Goal: Transaction & Acquisition: Purchase product/service

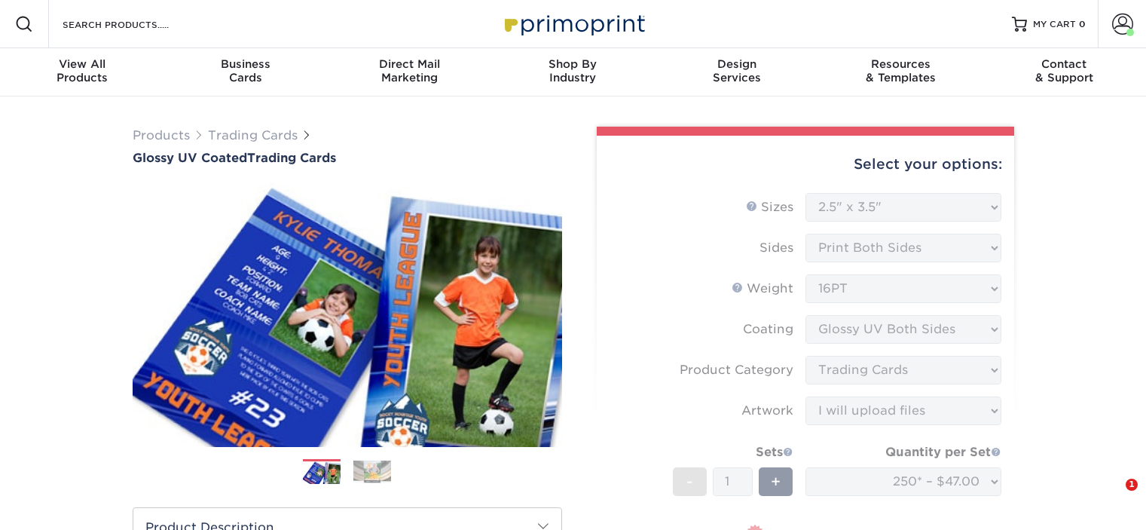
select select "2.50x3.50"
select select "c2f9bce9-36c2-409d-b101-c29d9d031e18"
select select "upload"
select select "250* – $47.00"
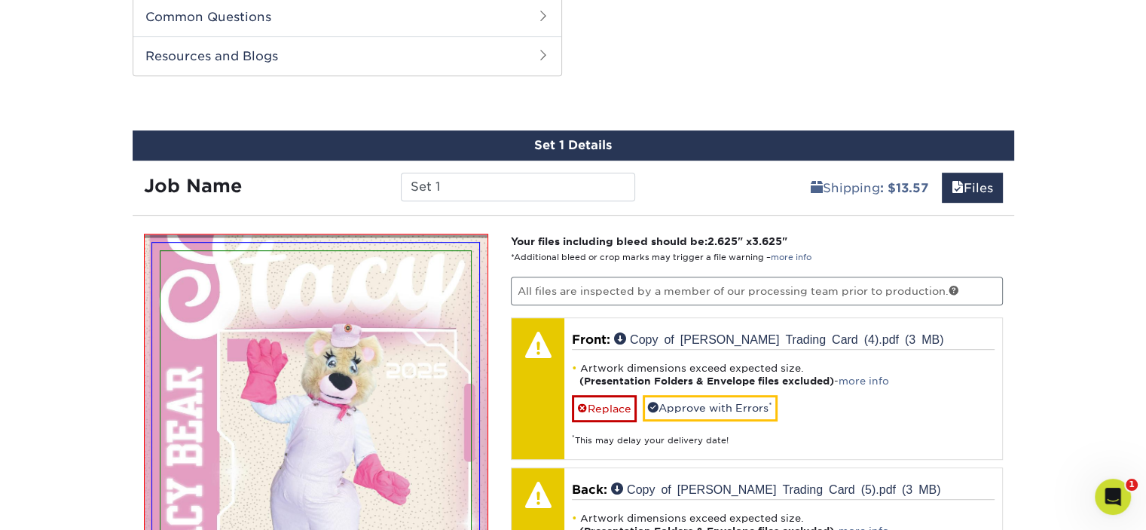
scroll to position [829, 0]
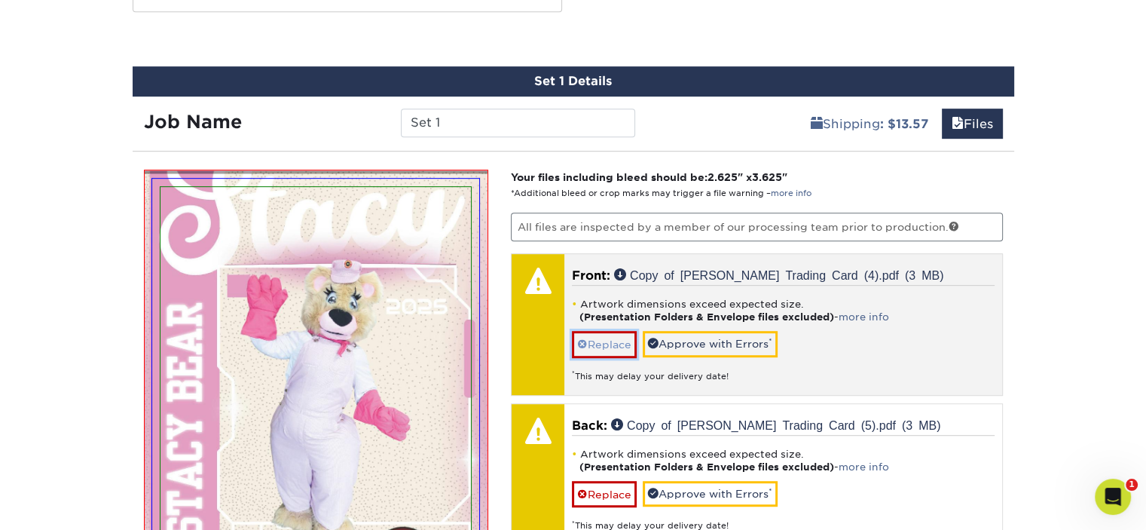
click at [617, 334] on link "Replace" at bounding box center [604, 344] width 65 height 26
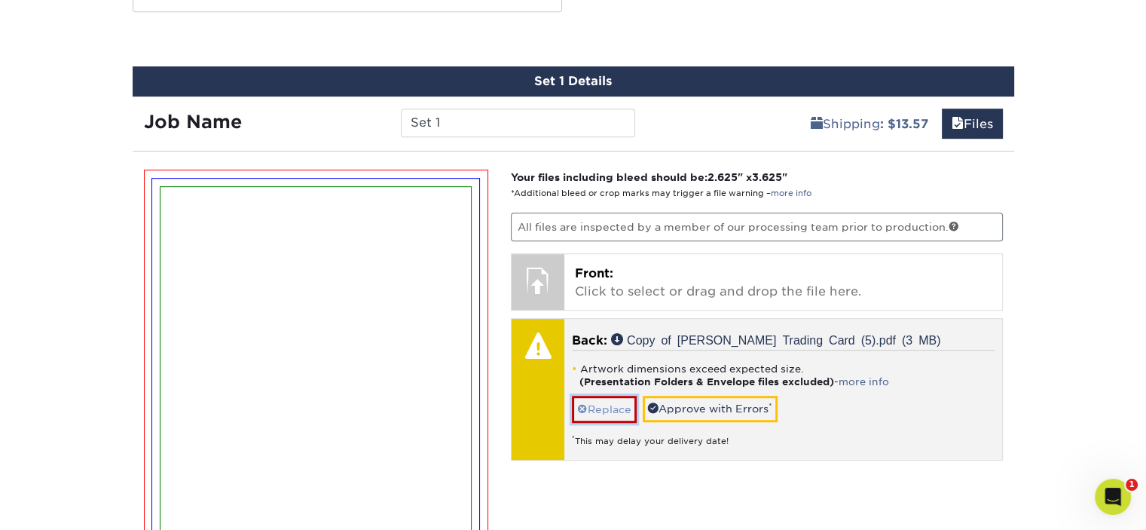
click at [591, 412] on link "Replace" at bounding box center [604, 409] width 65 height 26
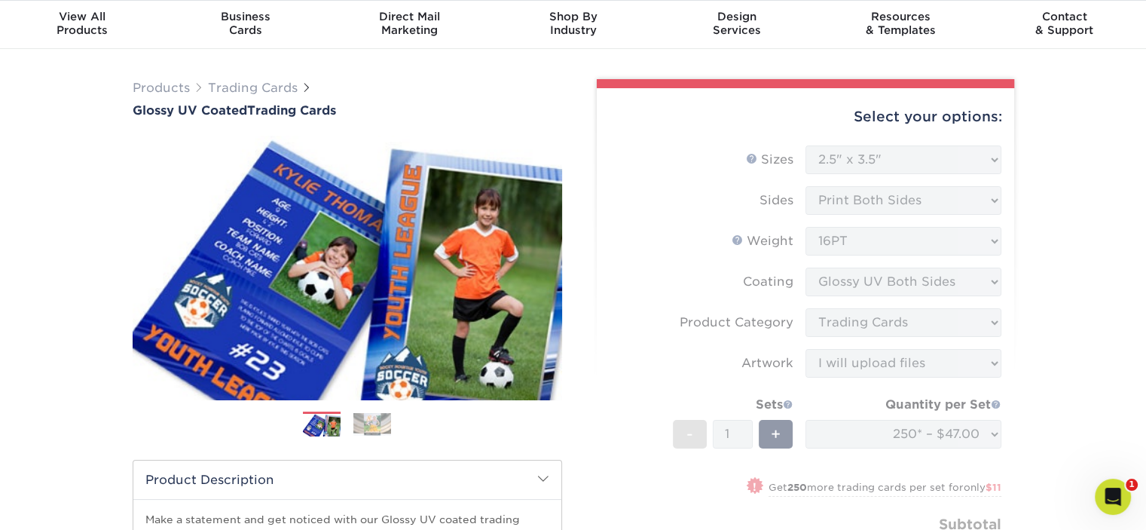
scroll to position [0, 0]
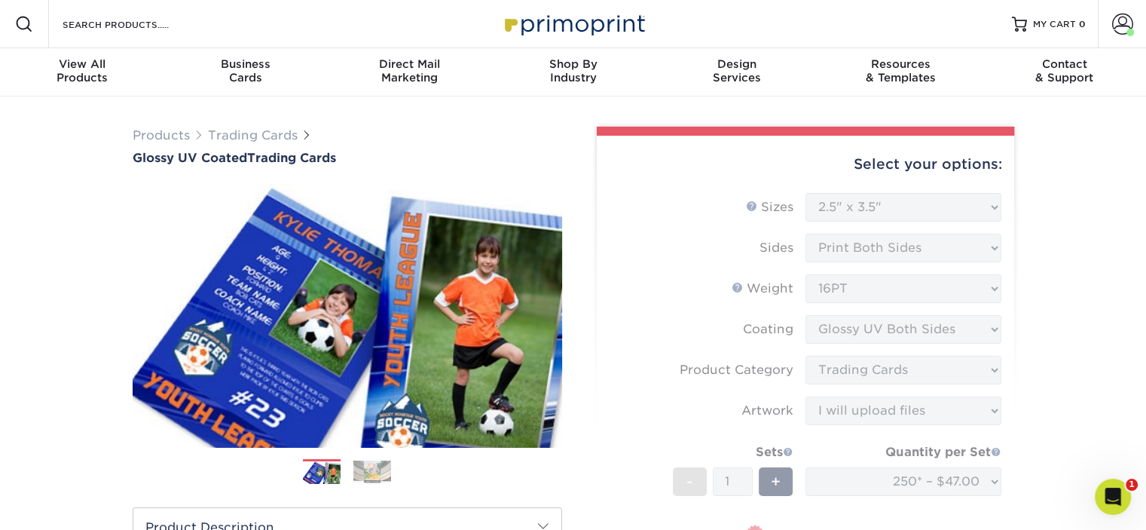
click at [733, 283] on form "Sizes Help Sizes Please Select 2.5" x 3.5" Sides Please Select 16PT - 1" at bounding box center [805, 421] width 393 height 456
click at [172, 38] on div "Search Products" at bounding box center [128, 24] width 159 height 48
click at [172, 33] on div "Search Products" at bounding box center [128, 24] width 159 height 48
click at [133, 21] on input "Search Products" at bounding box center [134, 24] width 147 height 18
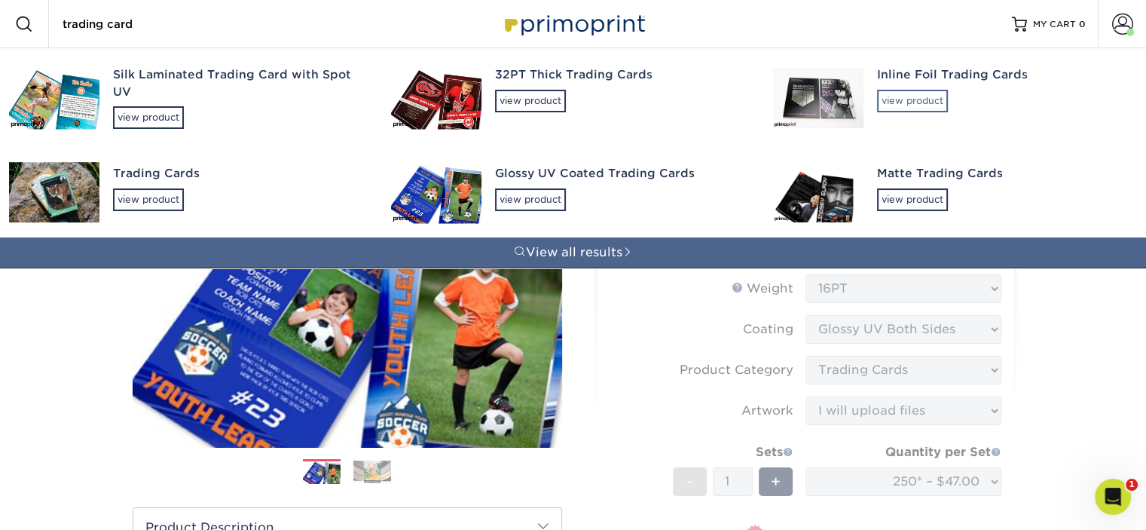
type input "trading card"
click at [921, 94] on div "view product" at bounding box center [912, 101] width 71 height 23
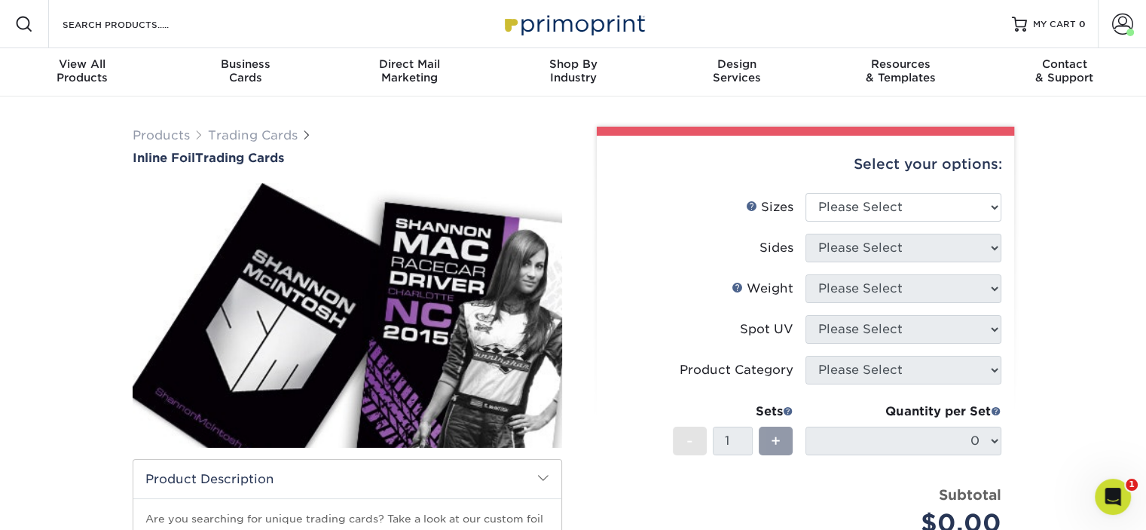
scroll to position [75, 0]
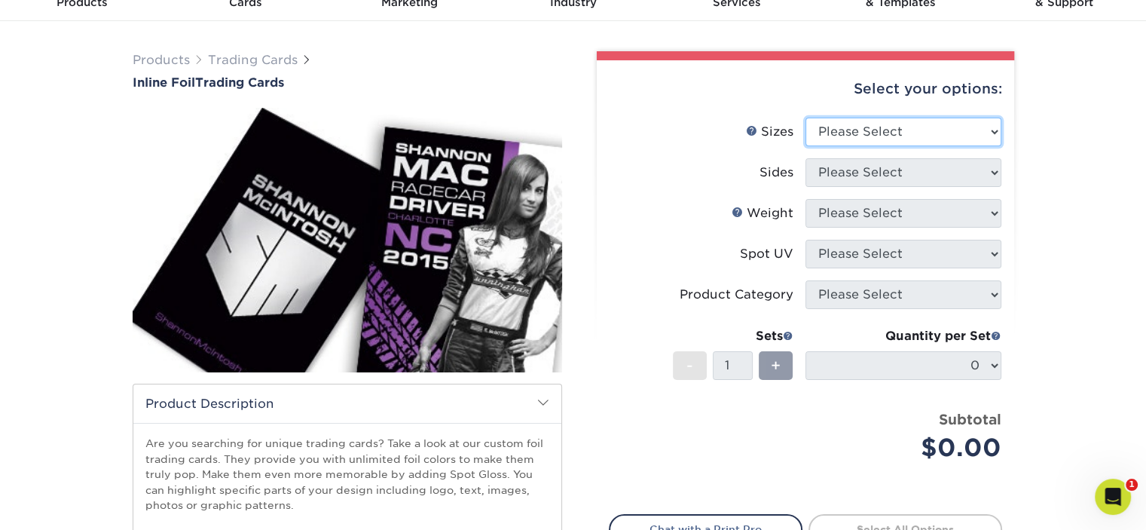
click at [852, 130] on select "Please Select 2.5" x 3.5"" at bounding box center [904, 132] width 196 height 29
select select "2.50x3.50"
click at [806, 118] on select "Please Select 2.5" x 3.5"" at bounding box center [904, 132] width 196 height 29
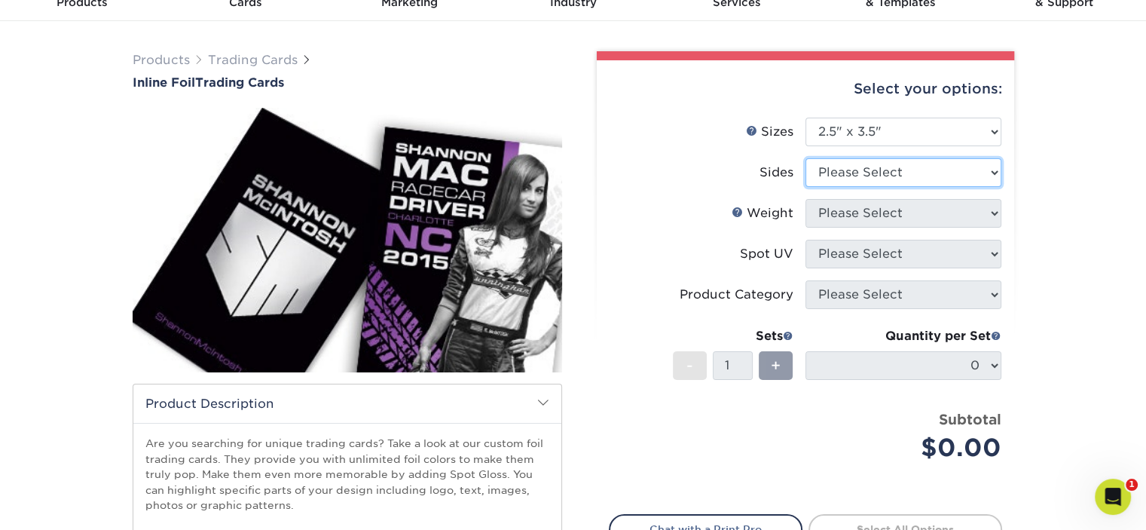
click at [850, 171] on select "Please Select Print Both Sides - Foil Back Only Print Both Sides - Foil Both Si…" at bounding box center [904, 172] width 196 height 29
select select "a75ac2f1-9911-48d6-841d-245b5ac08f27"
click at [806, 158] on select "Please Select Print Both Sides - Foil Back Only Print Both Sides - Foil Both Si…" at bounding box center [904, 172] width 196 height 29
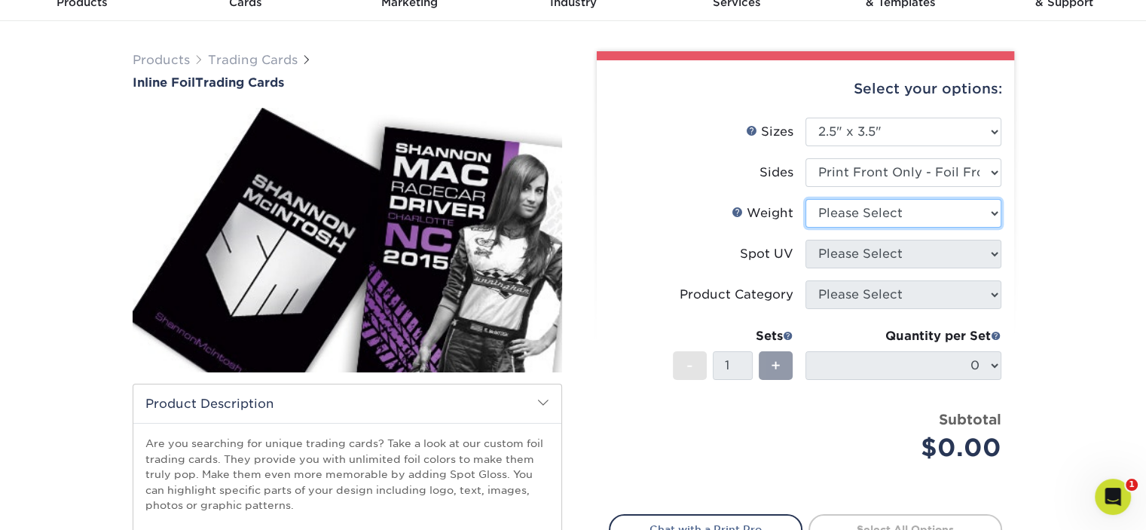
click at [875, 217] on select "Please Select 16PT" at bounding box center [904, 213] width 196 height 29
select select "16PT"
click at [806, 199] on select "Please Select 16PT" at bounding box center [904, 213] width 196 height 29
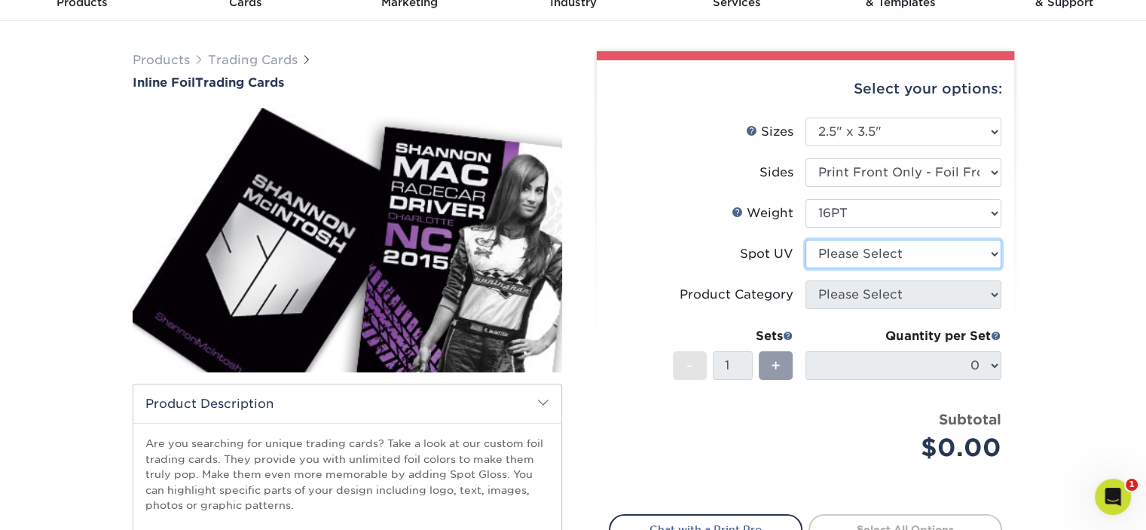
click at [871, 253] on select "Please Select No Spot UV Front Only Back Only" at bounding box center [904, 254] width 196 height 29
select select "1"
click at [806, 240] on select "Please Select No Spot UV Front Only Back Only" at bounding box center [904, 254] width 196 height 29
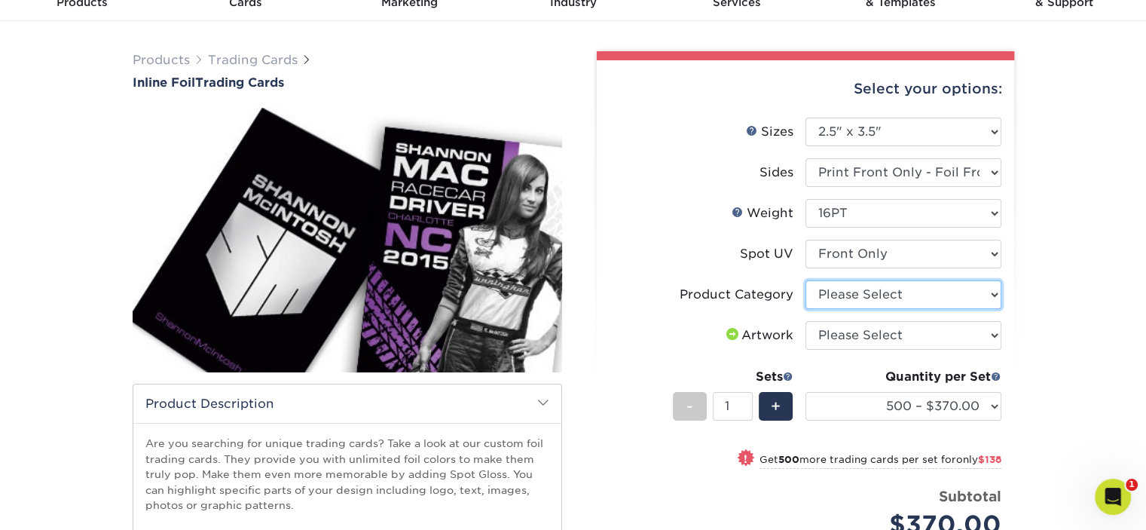
click at [862, 295] on select "Please Select Trading Cards" at bounding box center [904, 294] width 196 height 29
select select "c2f9bce9-36c2-409d-b101-c29d9d031e18"
click at [806, 280] on select "Please Select Trading Cards" at bounding box center [904, 294] width 196 height 29
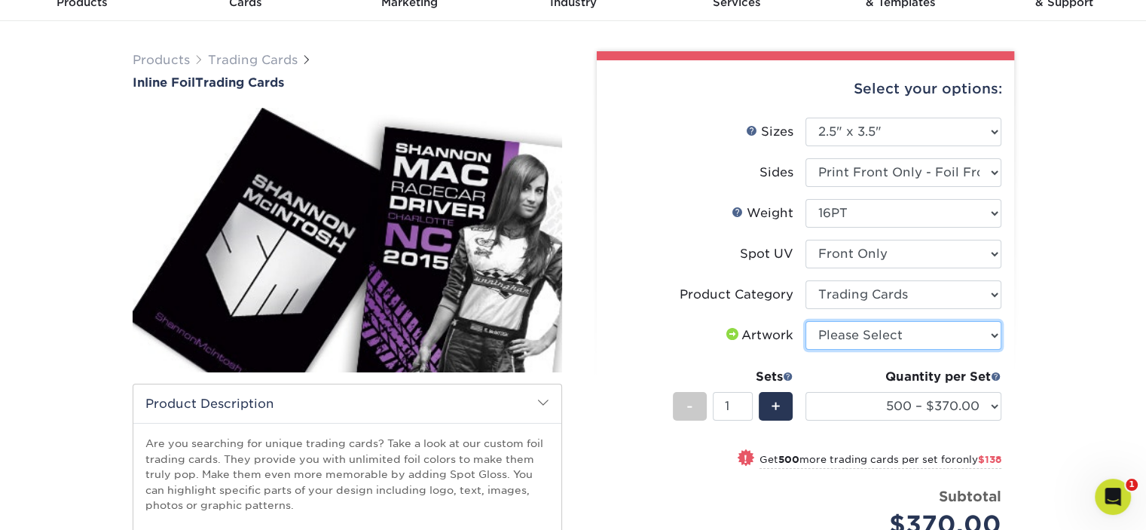
click at [851, 335] on select "Please Select I will upload files I need a design - $100" at bounding box center [904, 335] width 196 height 29
select select "upload"
click at [806, 321] on select "Please Select I will upload files I need a design - $100" at bounding box center [904, 335] width 196 height 29
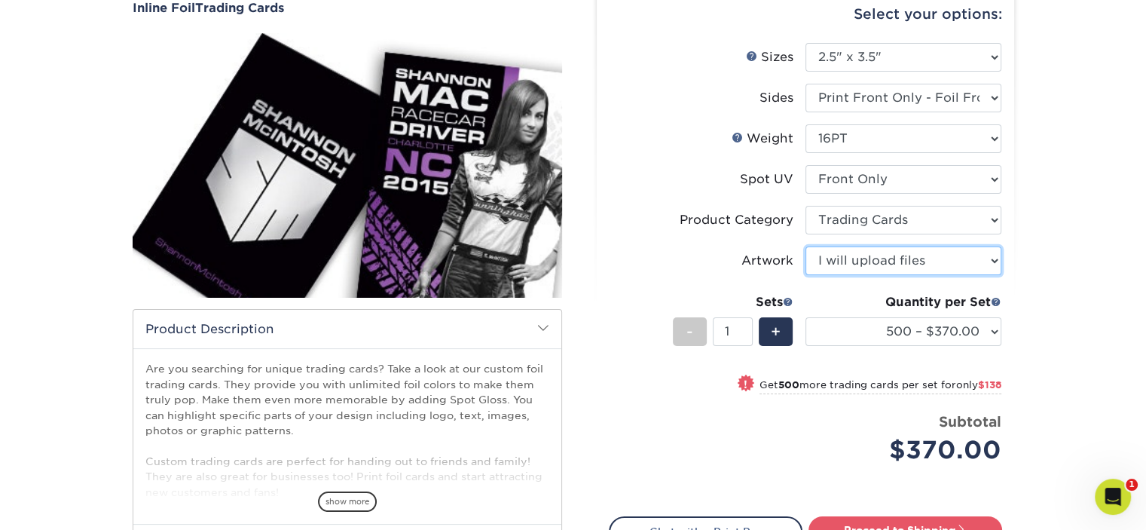
scroll to position [151, 0]
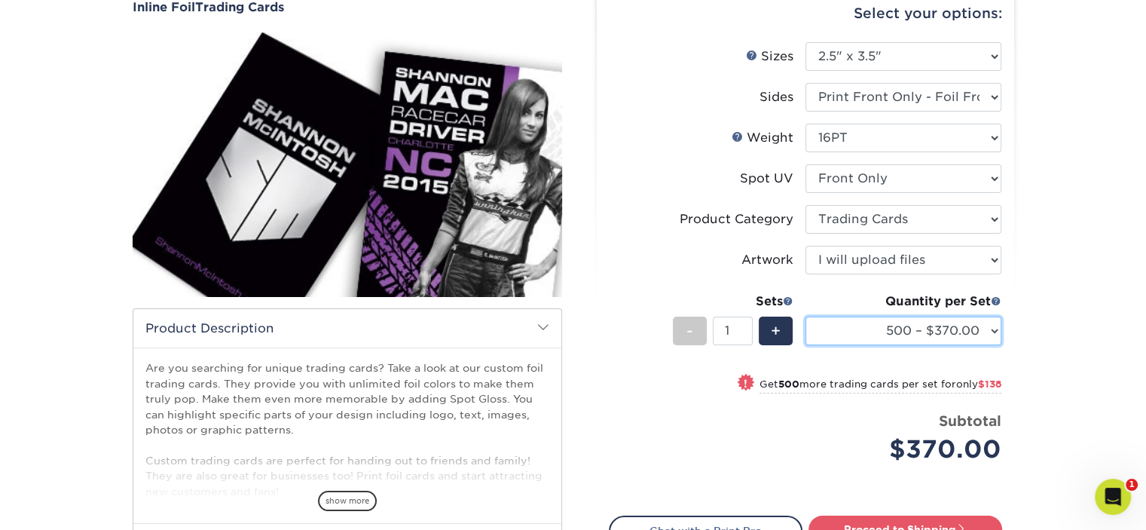
click at [943, 335] on select "500 – $370.00 1000 – $508.00 2500 – $844.00 5000 – $1217.00" at bounding box center [904, 331] width 196 height 29
click at [1071, 340] on div "Products Trading Cards Inline Foil Trading Cards show more Templates /" at bounding box center [573, 324] width 1146 height 756
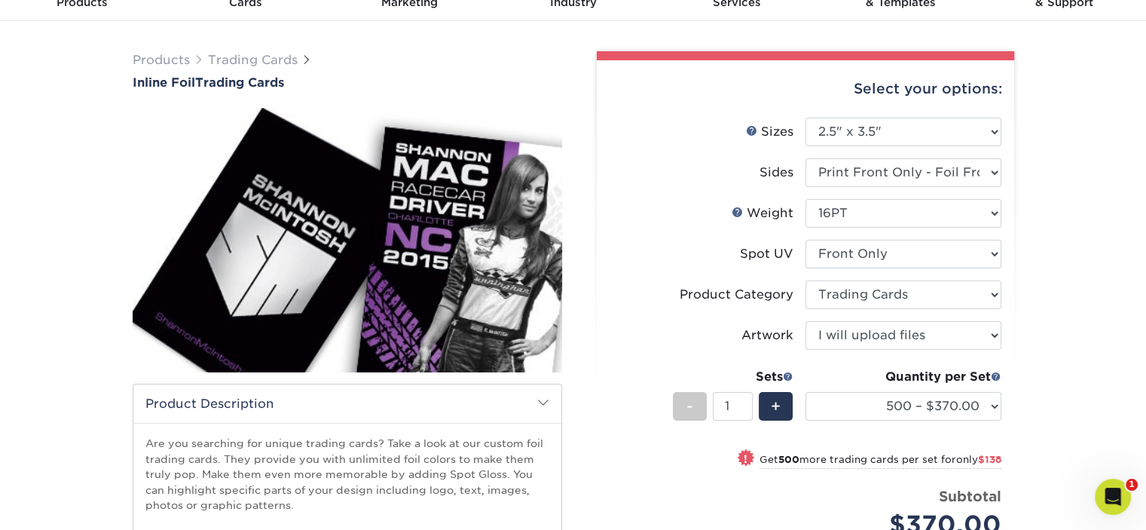
scroll to position [0, 0]
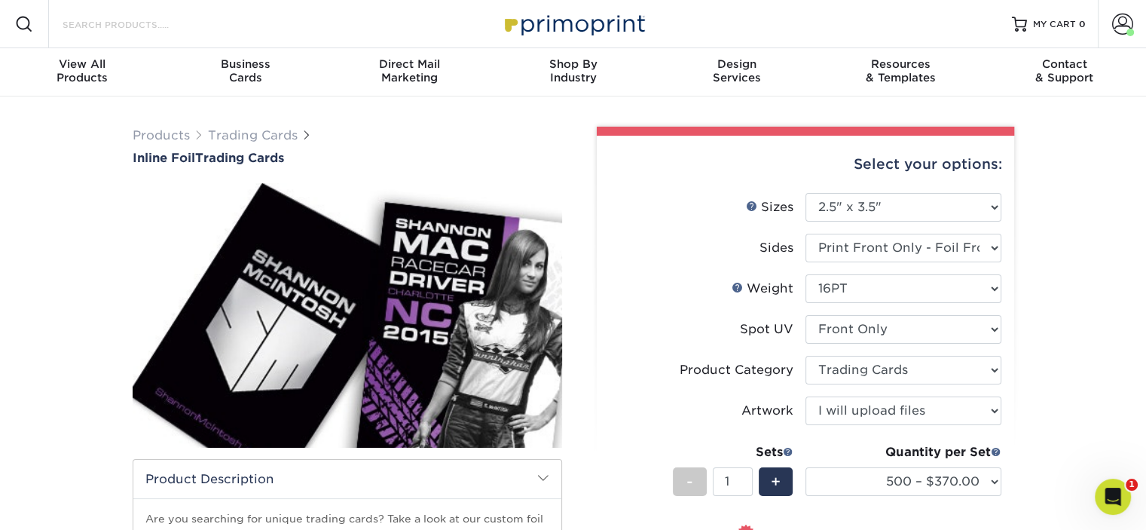
click at [140, 24] on input "Search Products" at bounding box center [134, 24] width 147 height 18
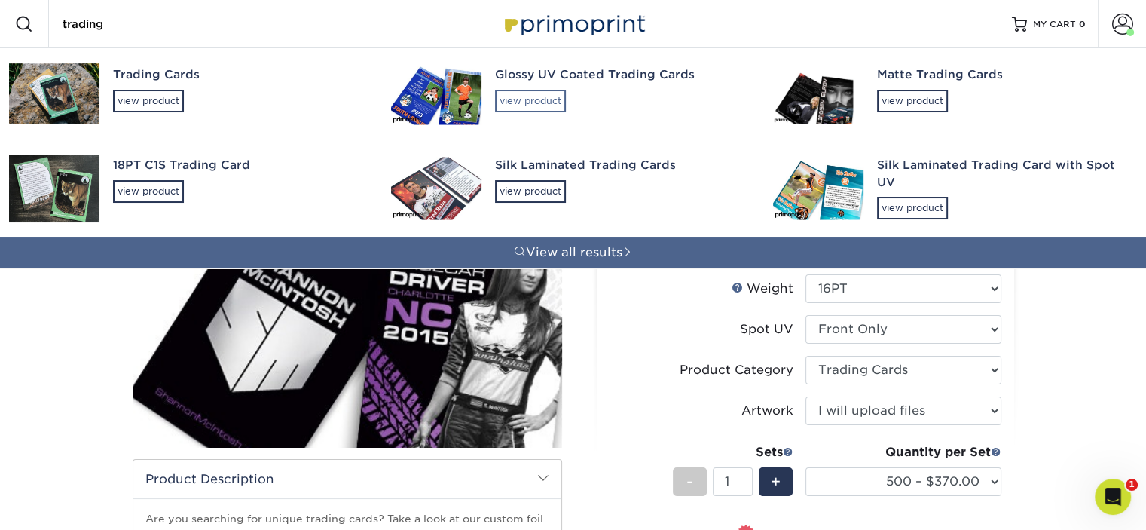
type input "trading"
click at [516, 99] on div "view product" at bounding box center [530, 101] width 71 height 23
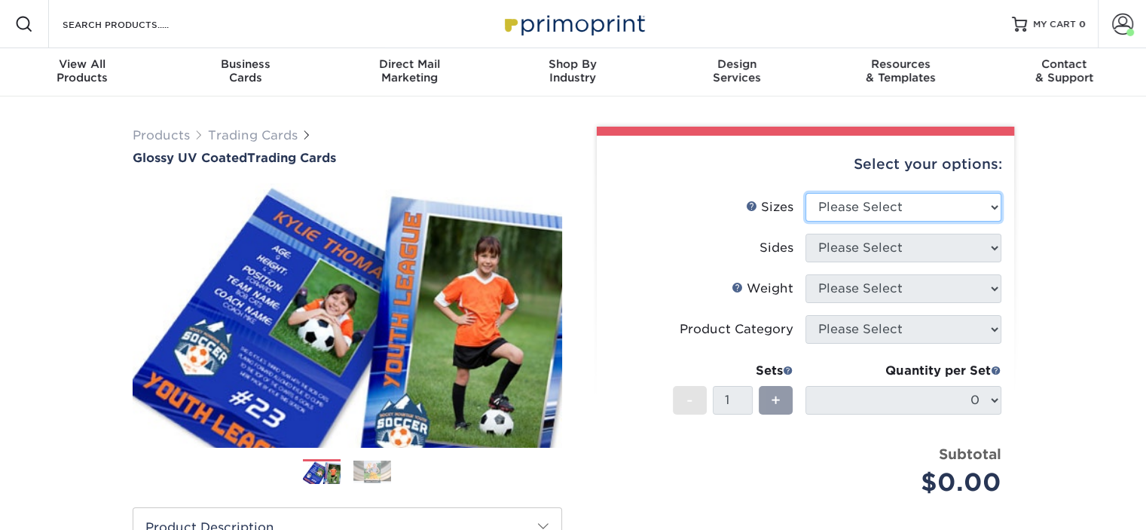
click at [934, 200] on select "Please Select 2.5" x 3.5"" at bounding box center [904, 207] width 196 height 29
select select "2.50x3.50"
click at [806, 193] on select "Please Select 2.5" x 3.5"" at bounding box center [904, 207] width 196 height 29
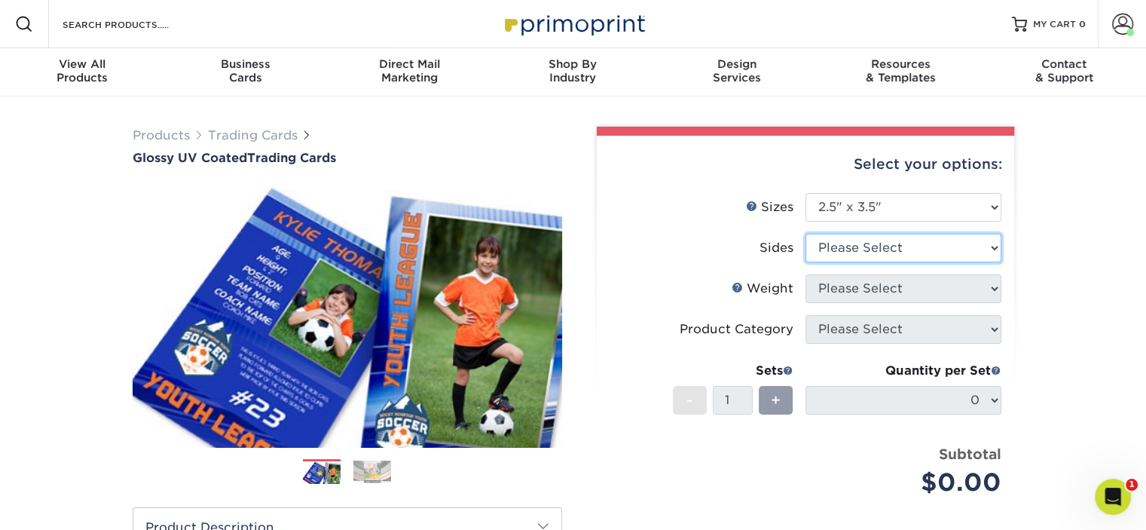
click at [910, 249] on select "Please Select Print Both Sides Print Front Only" at bounding box center [904, 248] width 196 height 29
select select "13abbda7-1d64-4f25-8bb2-c179b224825d"
click at [806, 234] on select "Please Select Print Both Sides Print Front Only" at bounding box center [904, 248] width 196 height 29
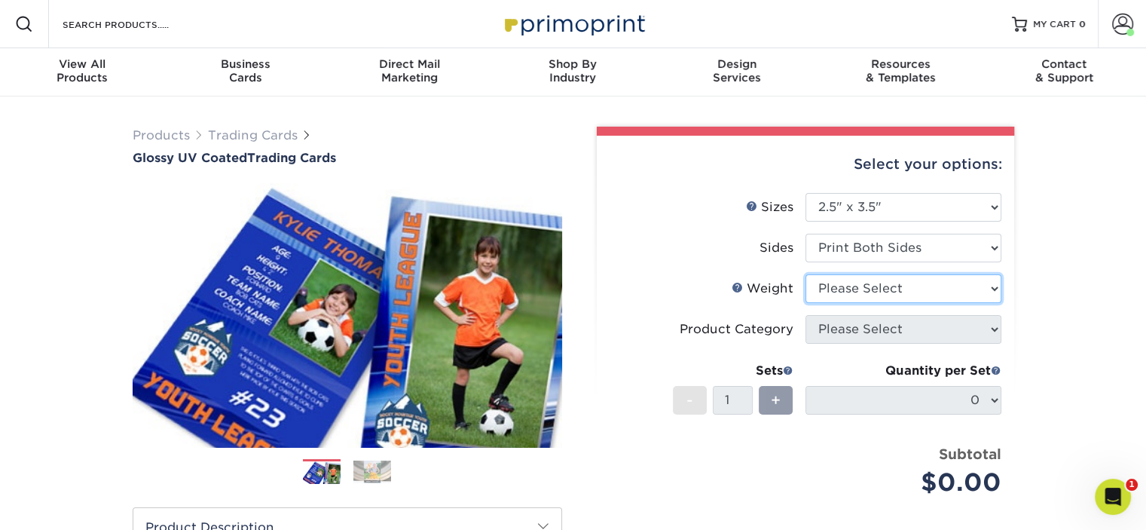
click at [914, 290] on select "Please Select 16PT 14PT 18PT C1S" at bounding box center [904, 288] width 196 height 29
select select "16PT"
click at [806, 274] on select "Please Select 16PT 14PT 18PT C1S" at bounding box center [904, 288] width 196 height 29
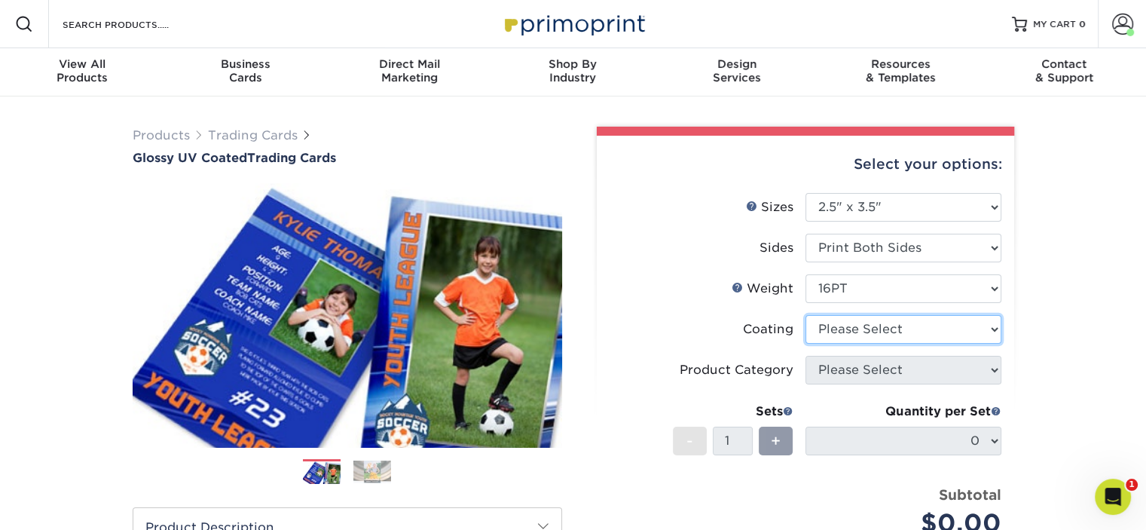
click at [908, 332] on select at bounding box center [904, 329] width 196 height 29
select select "ae367451-b2b8-45df-a344-0f05b6a12993"
click at [806, 315] on select at bounding box center [904, 329] width 196 height 29
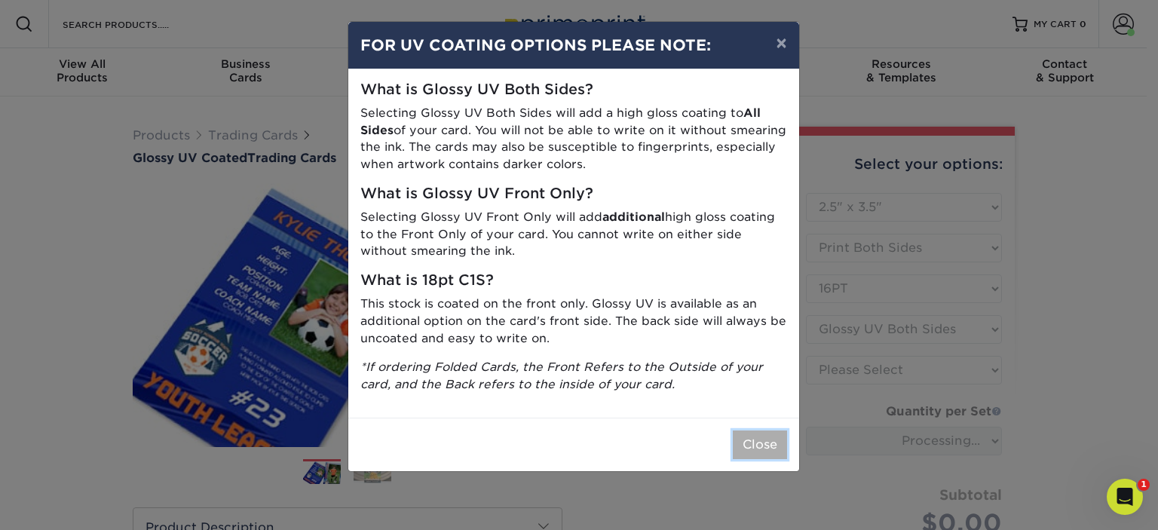
click at [766, 445] on button "Close" at bounding box center [760, 444] width 54 height 29
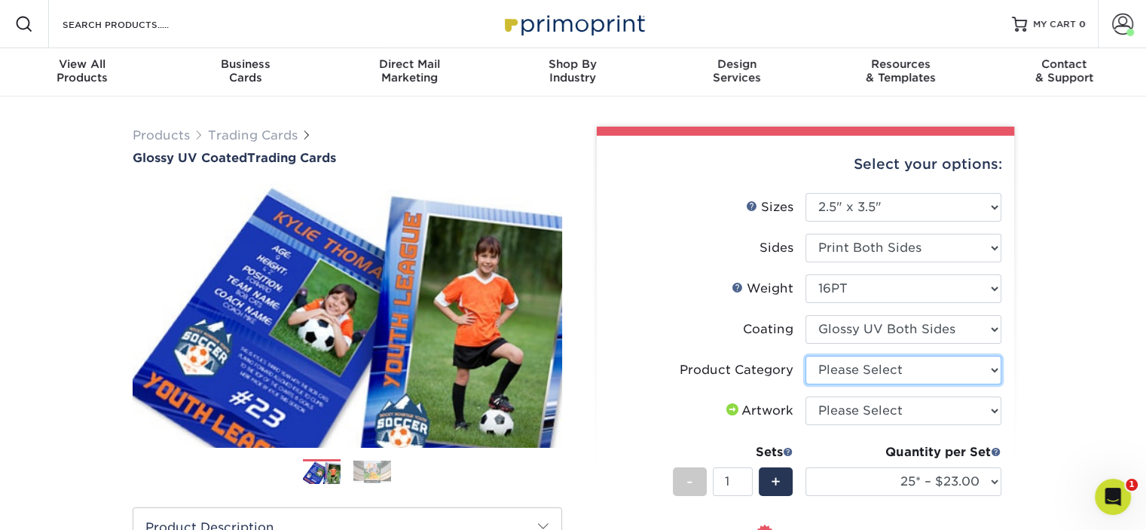
click at [884, 369] on select "Please Select Trading Cards" at bounding box center [904, 370] width 196 height 29
select select "c2f9bce9-36c2-409d-b101-c29d9d031e18"
click at [806, 356] on select "Please Select Trading Cards" at bounding box center [904, 370] width 196 height 29
click at [883, 409] on select "Please Select I will upload files I need a design - $100" at bounding box center [904, 410] width 196 height 29
select select "upload"
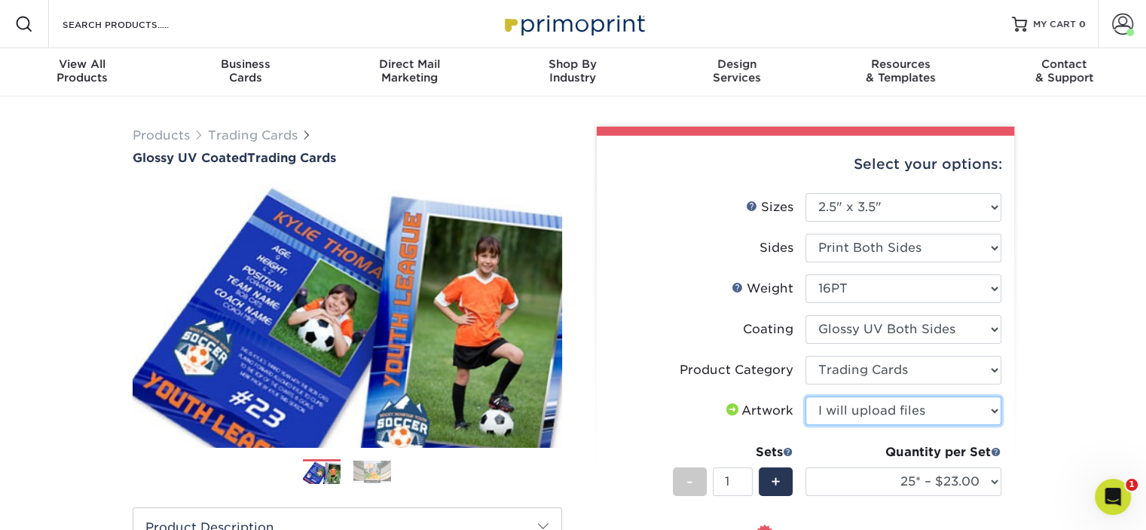
click at [806, 396] on select "Please Select I will upload files I need a design - $100" at bounding box center [904, 410] width 196 height 29
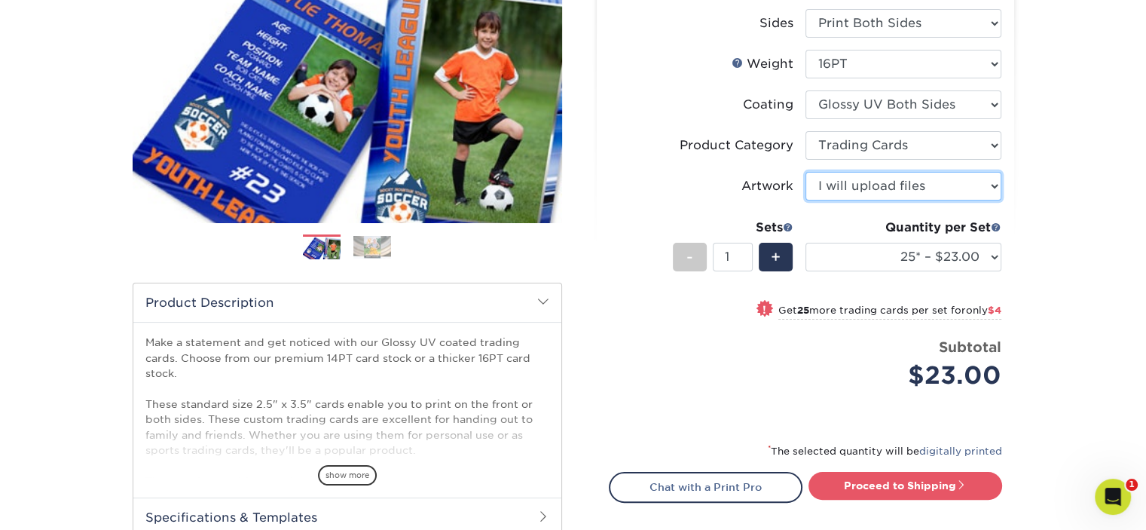
scroll to position [226, 0]
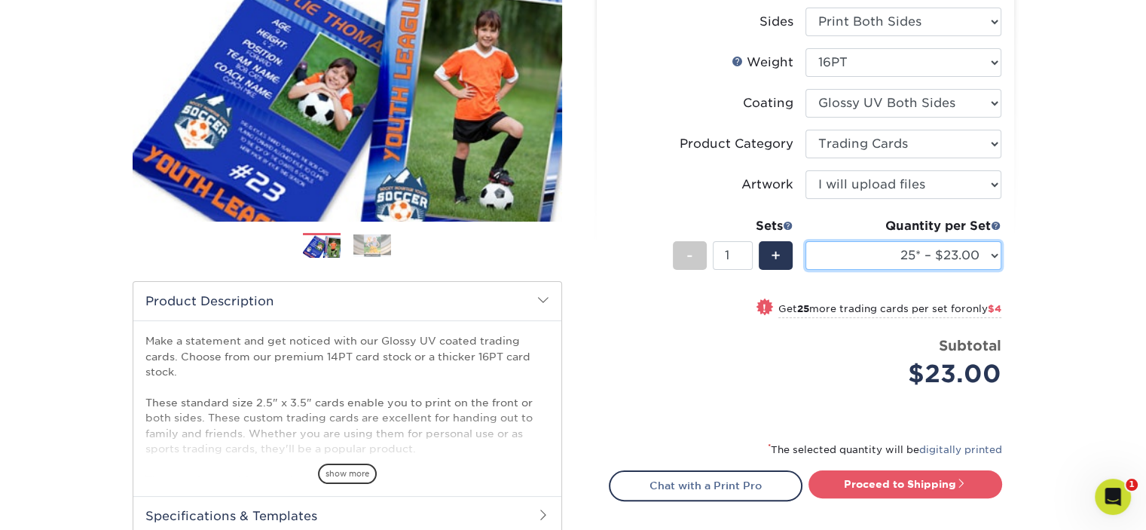
click at [865, 247] on select "25* – $23.00 50* – $27.00 75* – $33.00 100* – $37.00 250* – $47.00 500 – $58.00…" at bounding box center [904, 255] width 196 height 29
click at [806, 241] on select "25* – $23.00 50* – $27.00 75* – $33.00 100* – $37.00 250* – $47.00 500 – $58.00…" at bounding box center [904, 255] width 196 height 29
click at [671, 314] on div "! Get 250 more trading cards per set for only $11" at bounding box center [806, 317] width 392 height 36
select select "500 – $58.00"
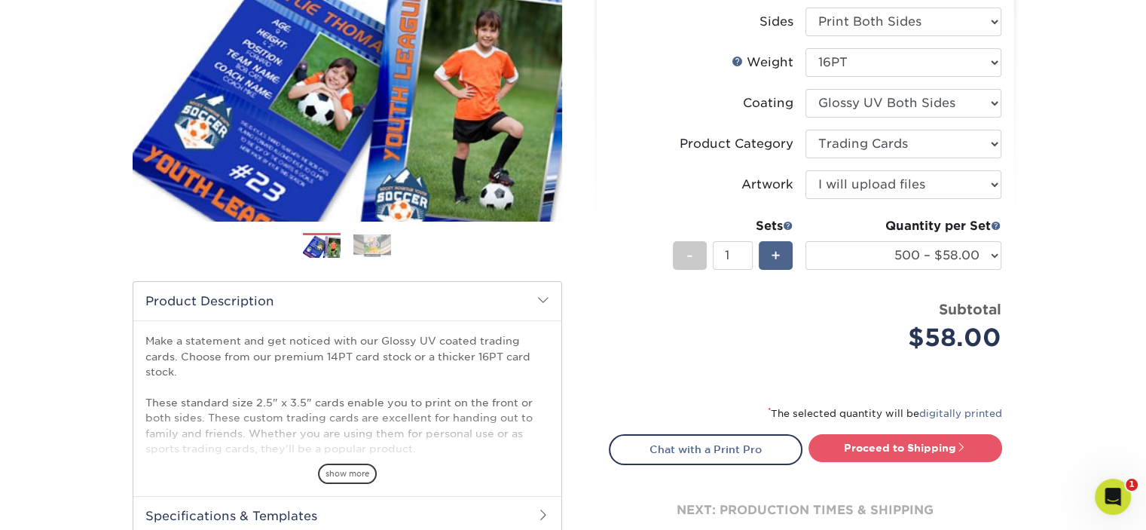
click at [783, 259] on div "+" at bounding box center [776, 255] width 34 height 29
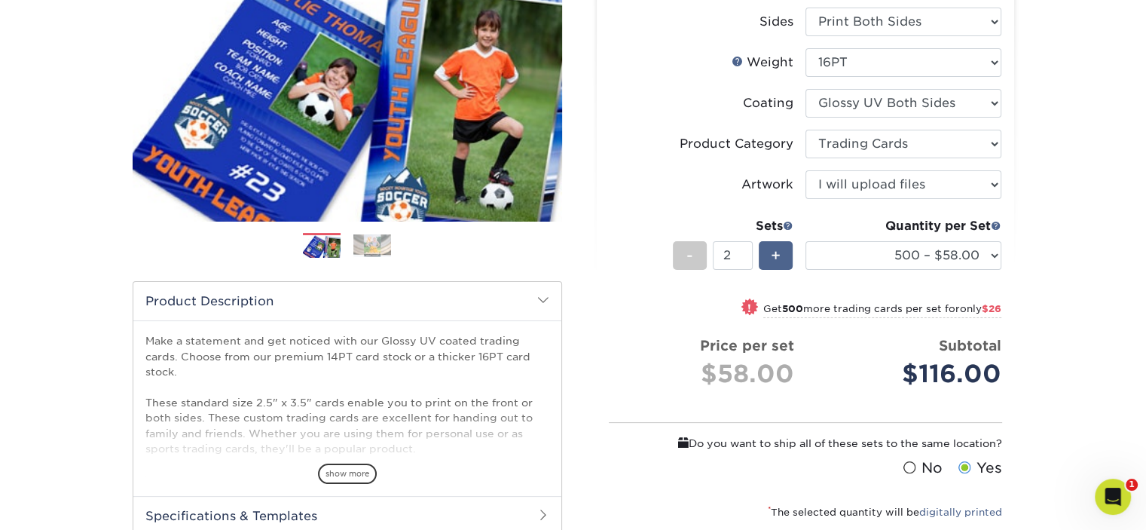
click at [779, 255] on span "+" at bounding box center [776, 255] width 10 height 23
type input "5"
click at [994, 259] on select "25* – $23.00 50* – $27.00 75* – $33.00 100* – $37.00 250* – $47.00 500 – $58.00…" at bounding box center [904, 255] width 196 height 29
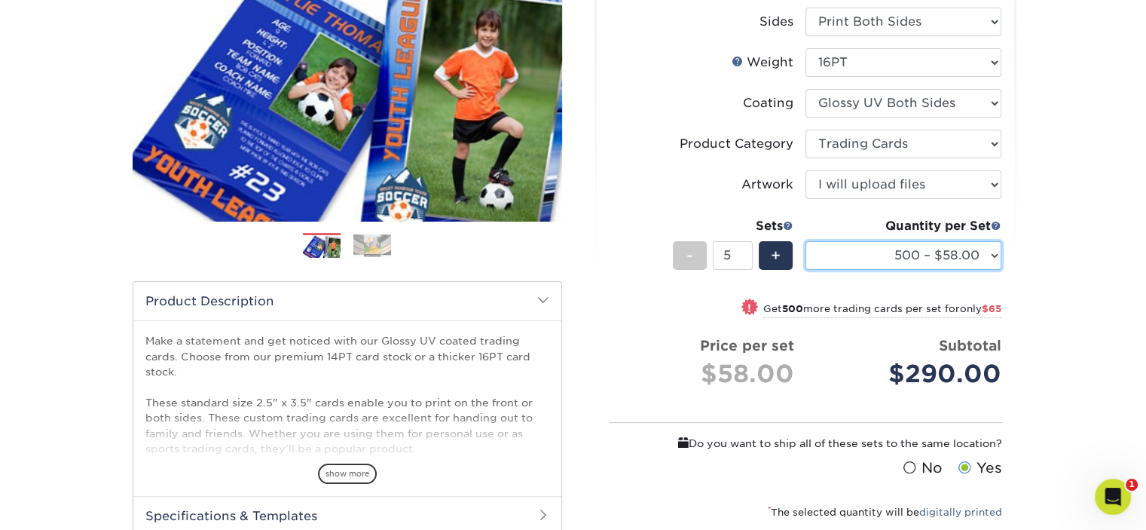
select select "250* – $47.00"
click at [806, 241] on select "25* – $23.00 50* – $27.00 75* – $33.00 100* – $37.00 250* – $47.00 500 – $58.00…" at bounding box center [904, 255] width 196 height 29
click at [1068, 274] on div "Products Trading Cards Glossy UV Coated Trading Cards Previous Next /" at bounding box center [573, 288] width 1146 height 837
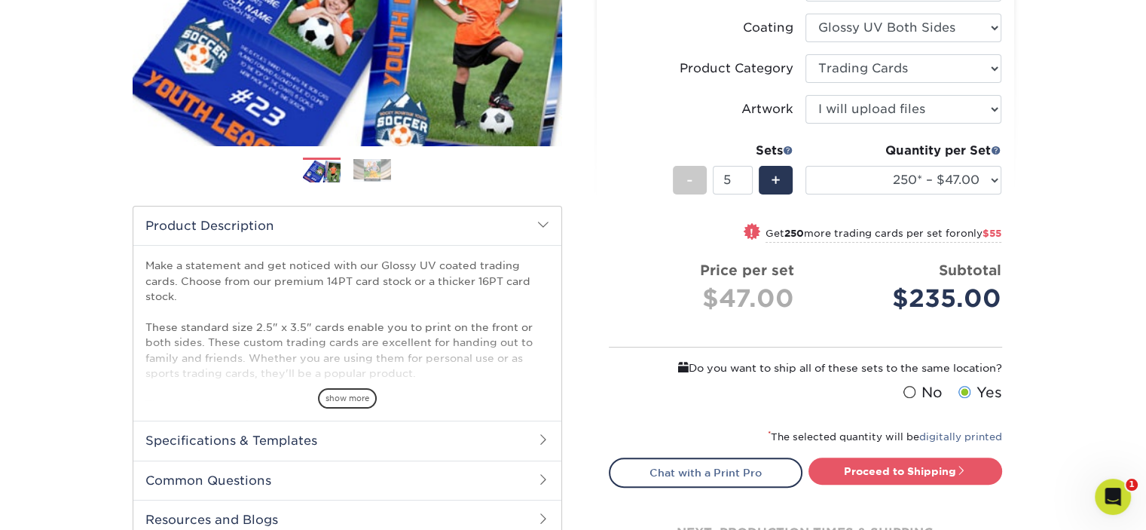
scroll to position [377, 0]
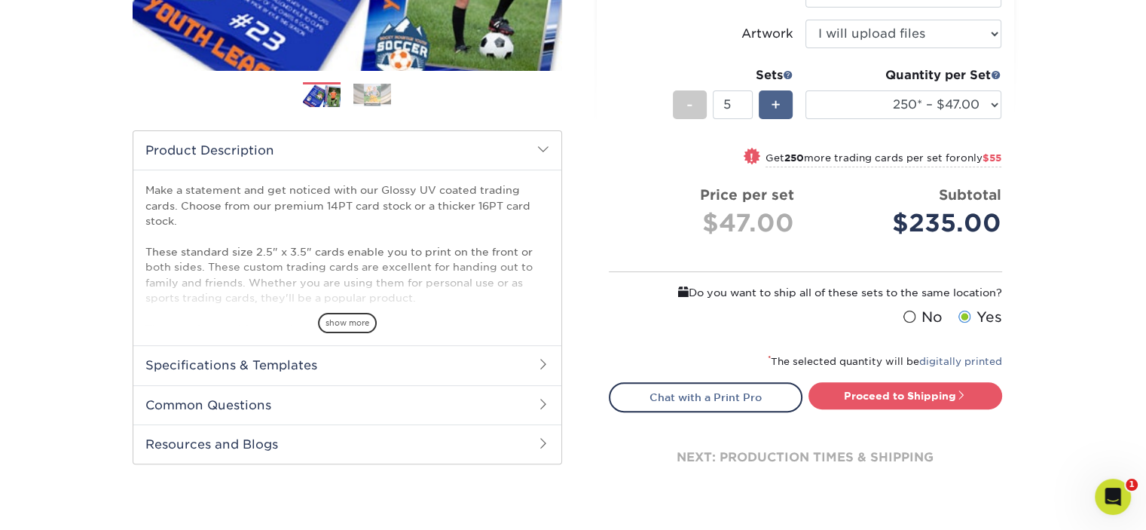
click at [781, 109] on span "+" at bounding box center [776, 104] width 10 height 23
type input "6"
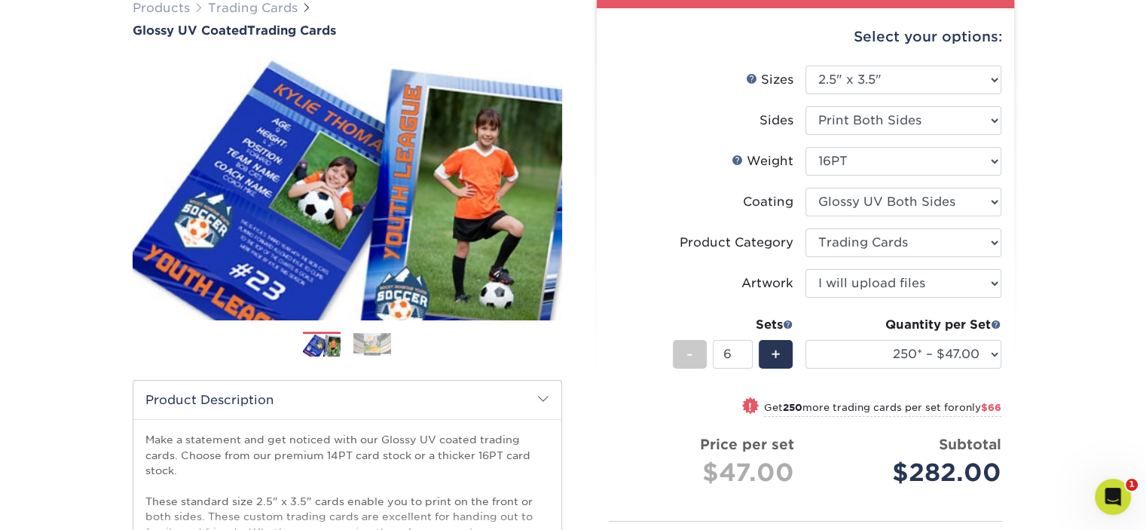
scroll to position [0, 0]
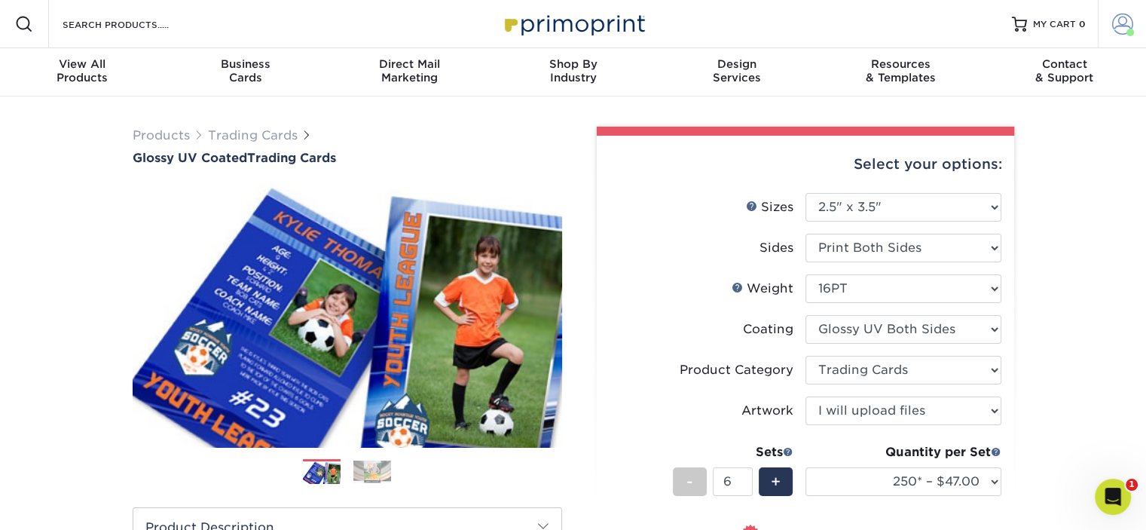
click at [1121, 32] on span at bounding box center [1123, 24] width 21 height 21
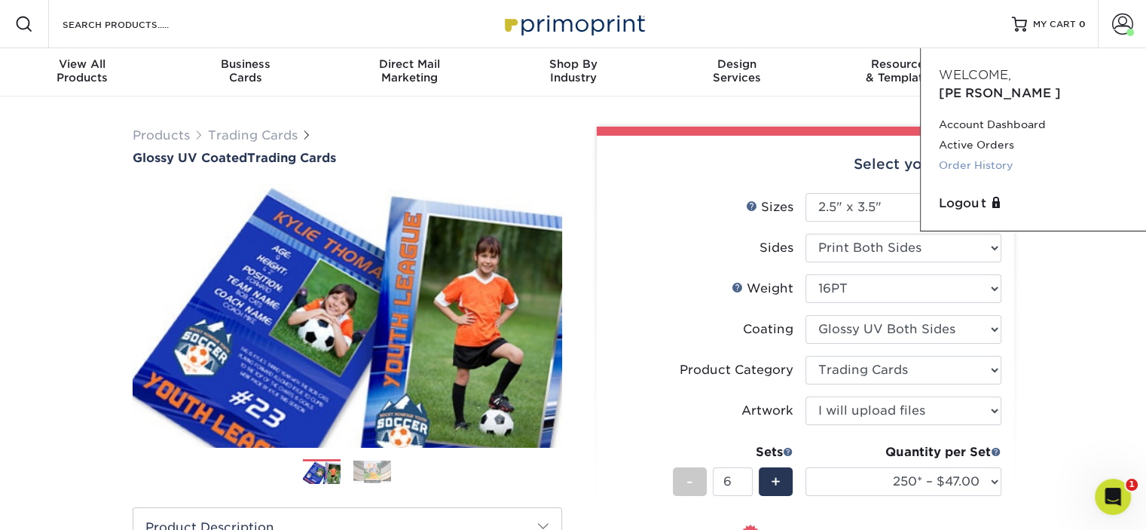
click at [994, 155] on link "Order History" at bounding box center [1033, 165] width 189 height 20
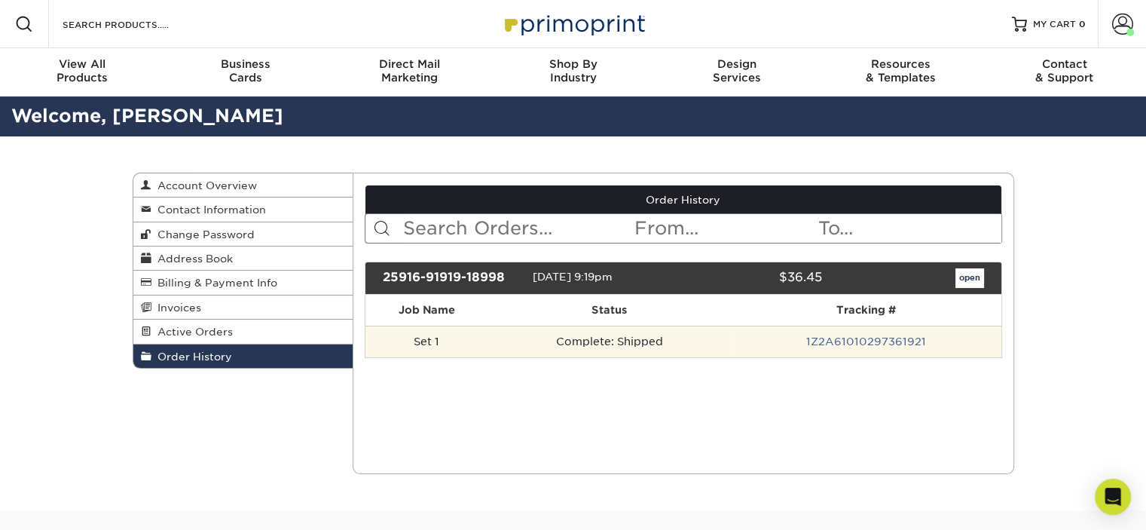
click at [507, 350] on td "Complete: Shipped" at bounding box center [610, 342] width 244 height 32
click at [585, 340] on td "Complete: Shipped" at bounding box center [610, 342] width 244 height 32
click at [427, 341] on td "Set 1" at bounding box center [427, 342] width 122 height 32
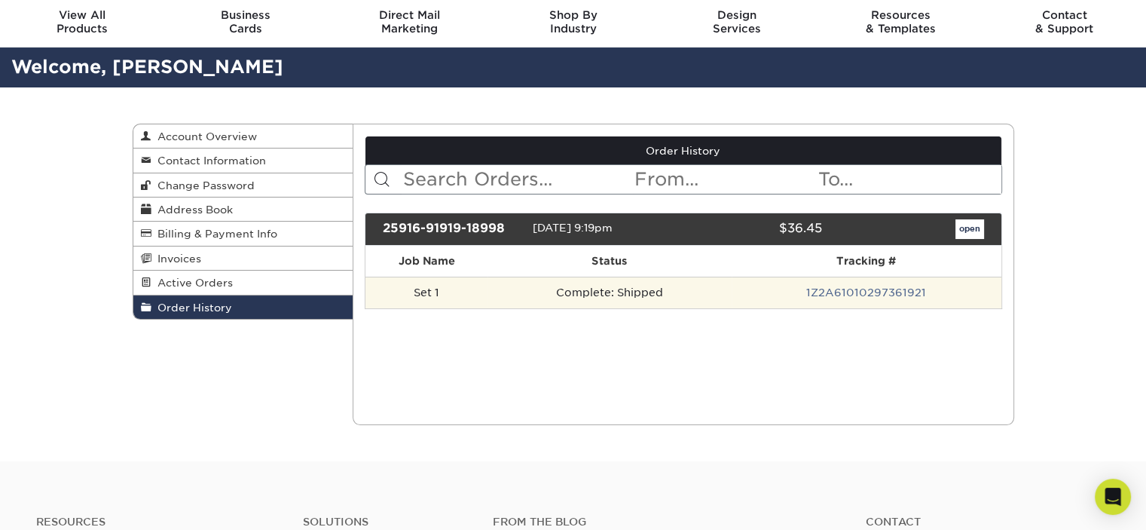
scroll to position [75, 0]
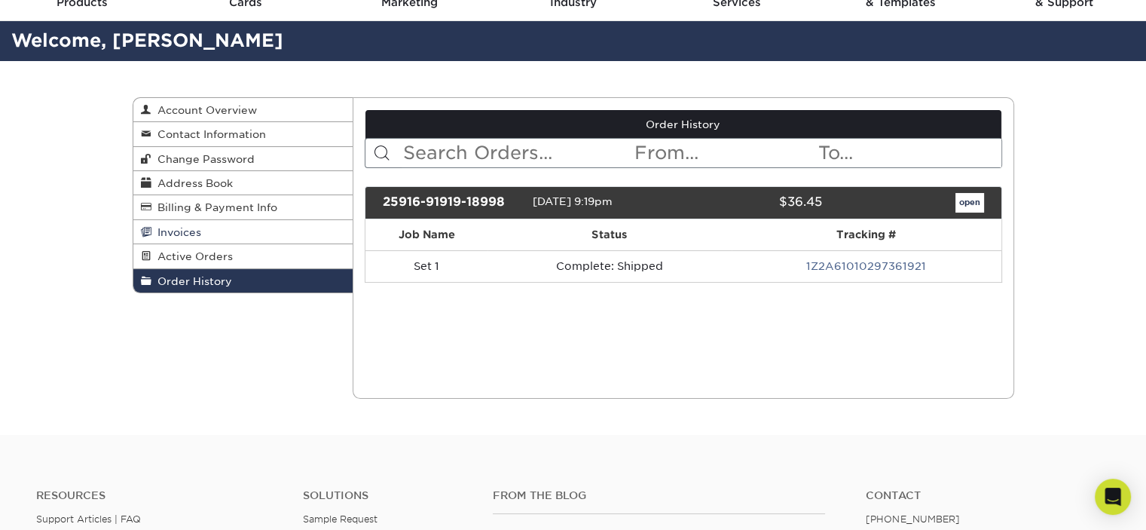
click at [181, 234] on span "Invoices" at bounding box center [177, 232] width 50 height 12
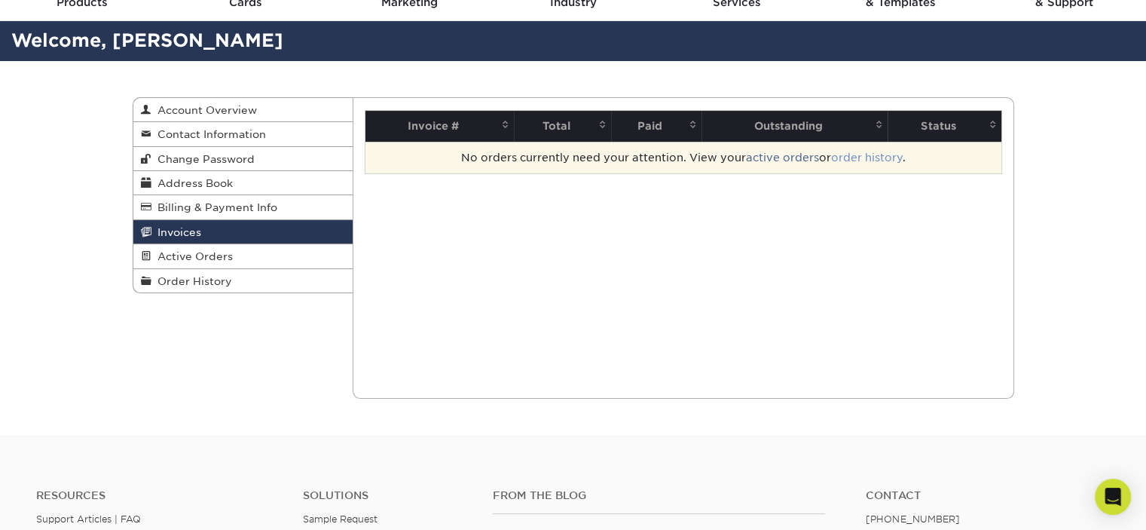
click at [889, 160] on link "order history" at bounding box center [867, 158] width 72 height 12
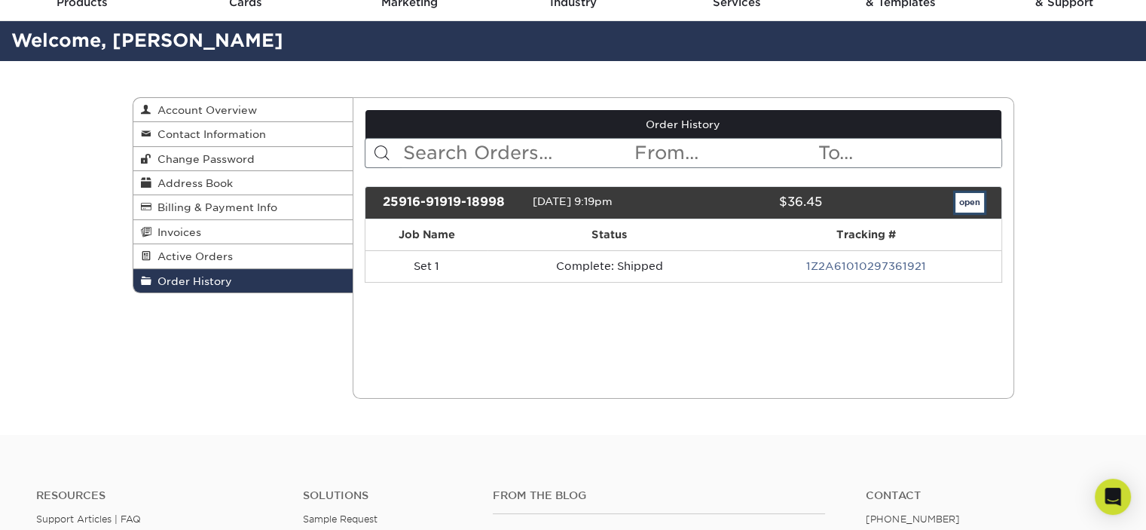
click at [979, 198] on link "open" at bounding box center [970, 203] width 29 height 20
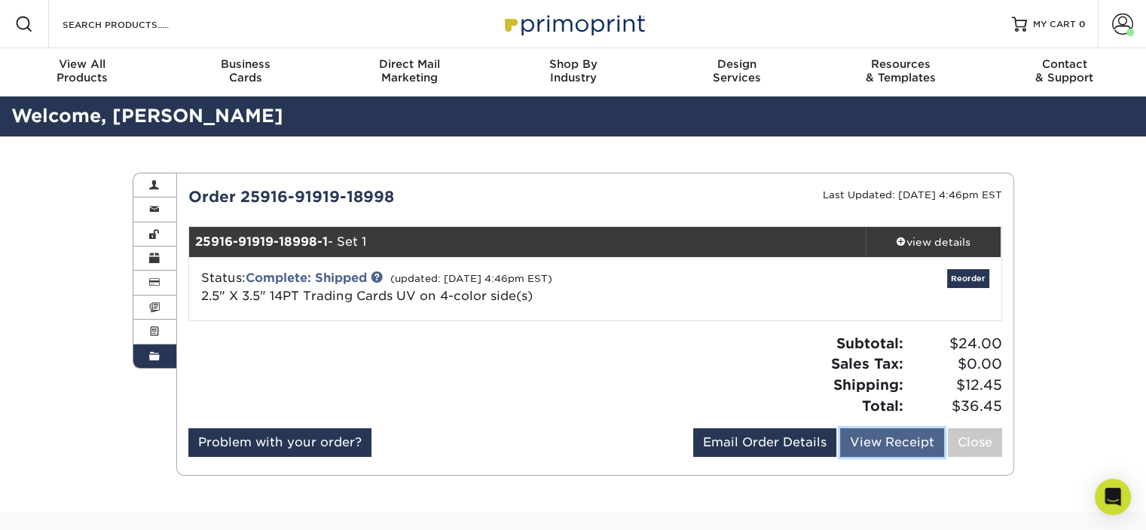
click at [883, 441] on link "View Receipt" at bounding box center [892, 442] width 104 height 29
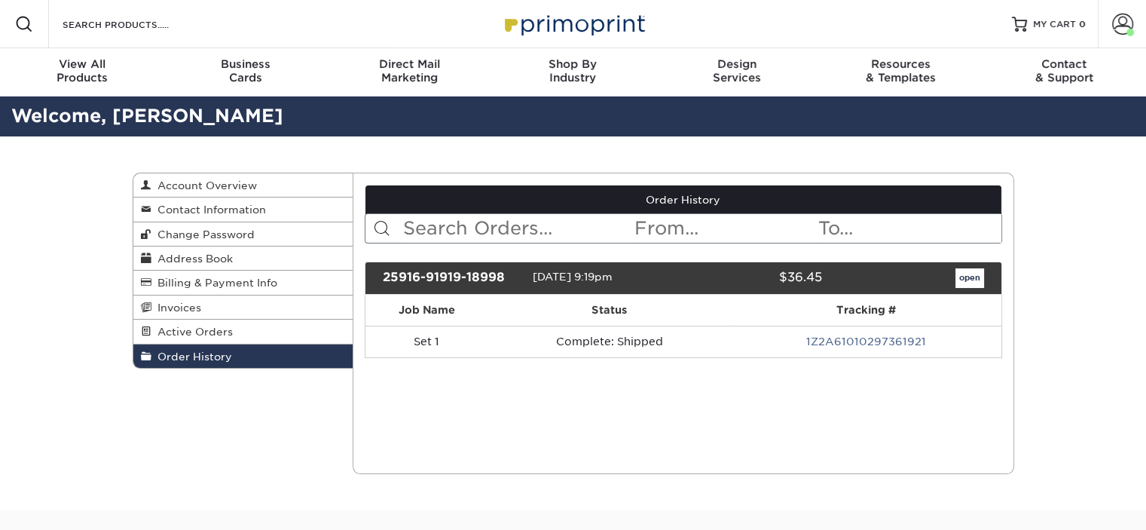
scroll to position [75, 0]
click at [155, 24] on input "Search Products" at bounding box center [134, 24] width 147 height 18
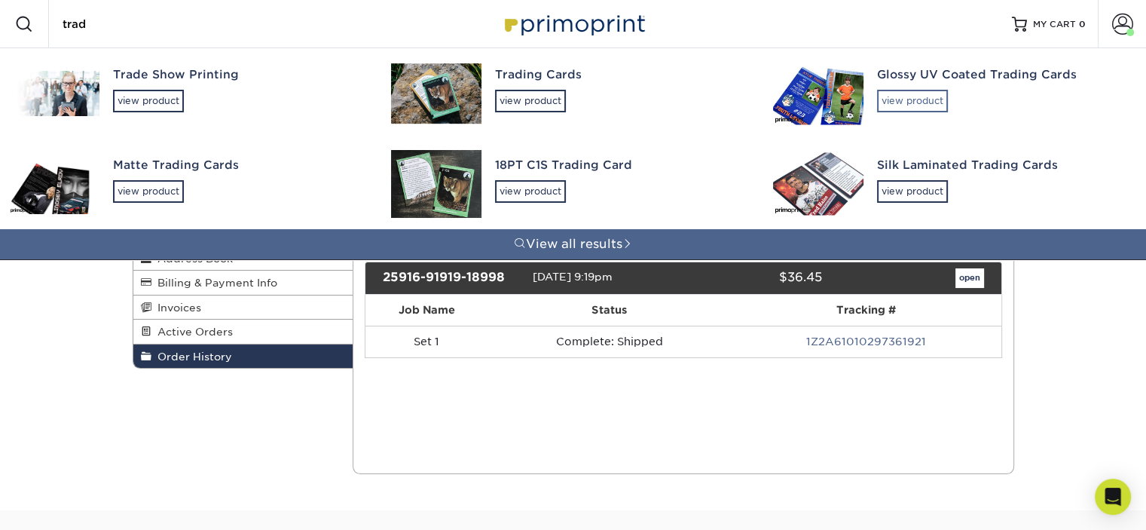
type input "trad"
click at [926, 96] on div "view product" at bounding box center [912, 101] width 71 height 23
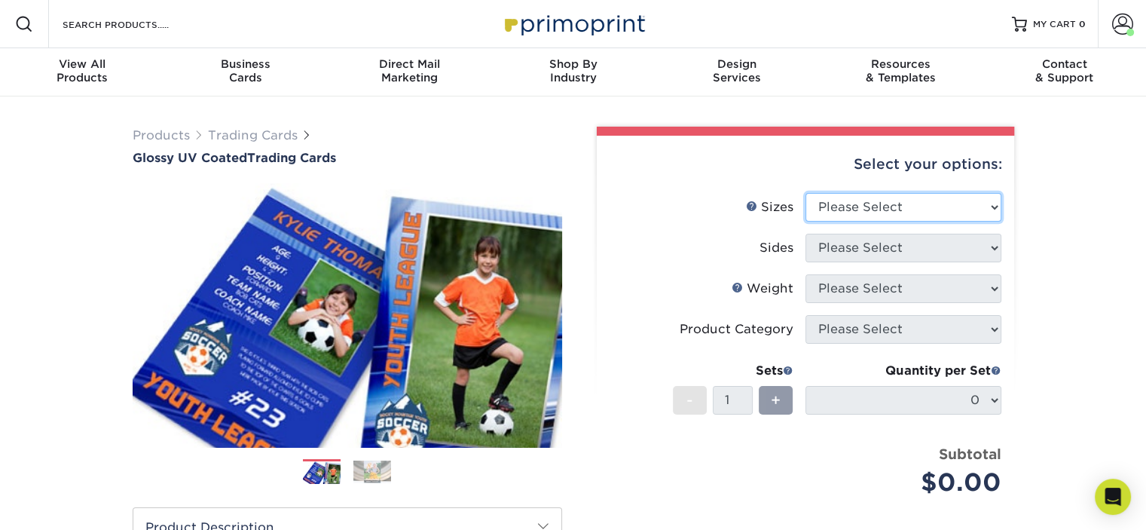
click at [992, 205] on select "Please Select 2.5" x 3.5"" at bounding box center [904, 207] width 196 height 29
select select "2.50x3.50"
click at [806, 193] on select "Please Select 2.5" x 3.5"" at bounding box center [904, 207] width 196 height 29
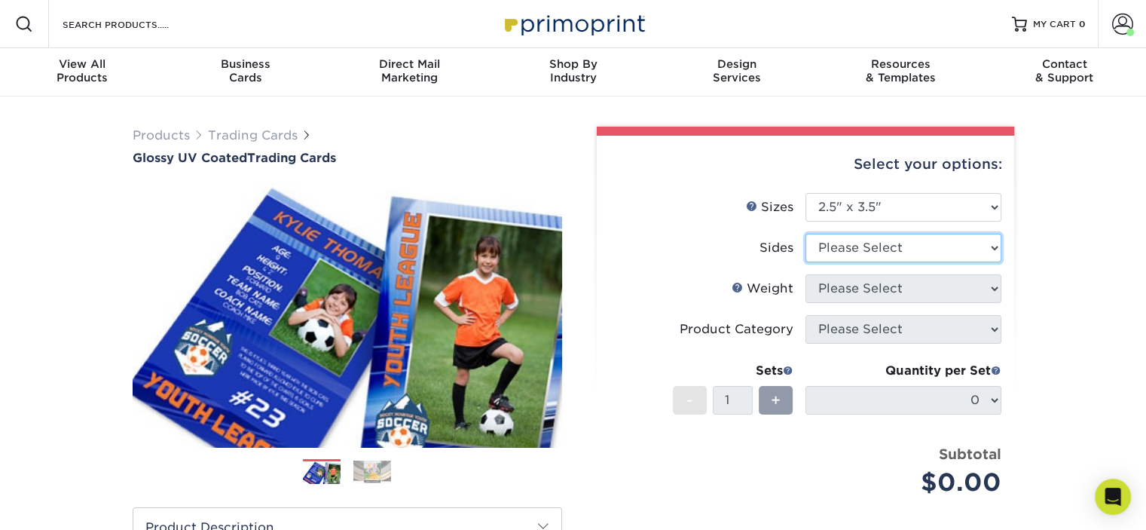
click at [962, 252] on select "Please Select Print Both Sides Print Front Only" at bounding box center [904, 248] width 196 height 29
select select "13abbda7-1d64-4f25-8bb2-c179b224825d"
click at [806, 234] on select "Please Select Print Both Sides Print Front Only" at bounding box center [904, 248] width 196 height 29
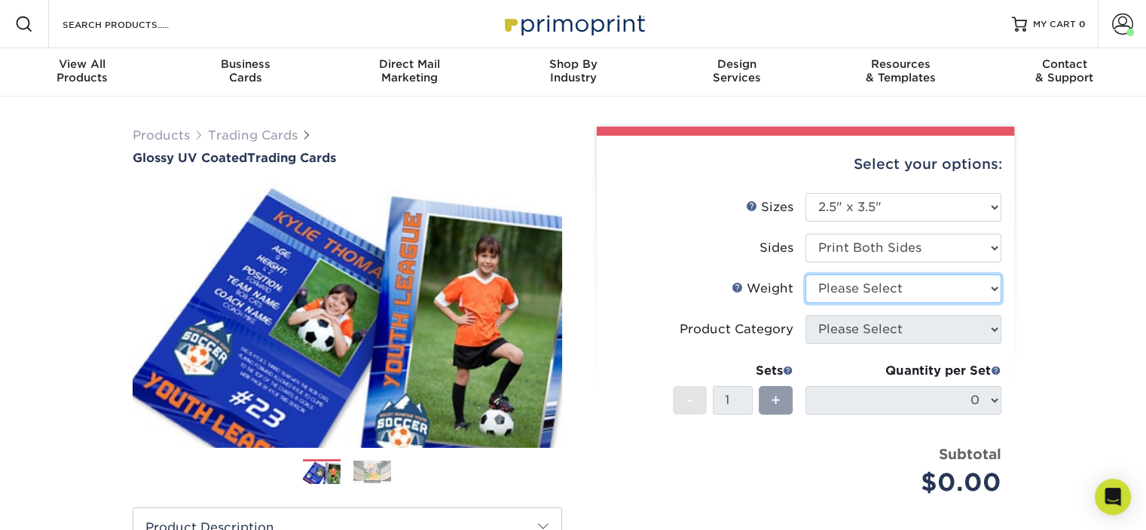
click at [972, 294] on select "Please Select 16PT 14PT 18PT C1S" at bounding box center [904, 288] width 196 height 29
select select "16PT"
click at [806, 274] on select "Please Select 16PT 14PT 18PT C1S" at bounding box center [904, 288] width 196 height 29
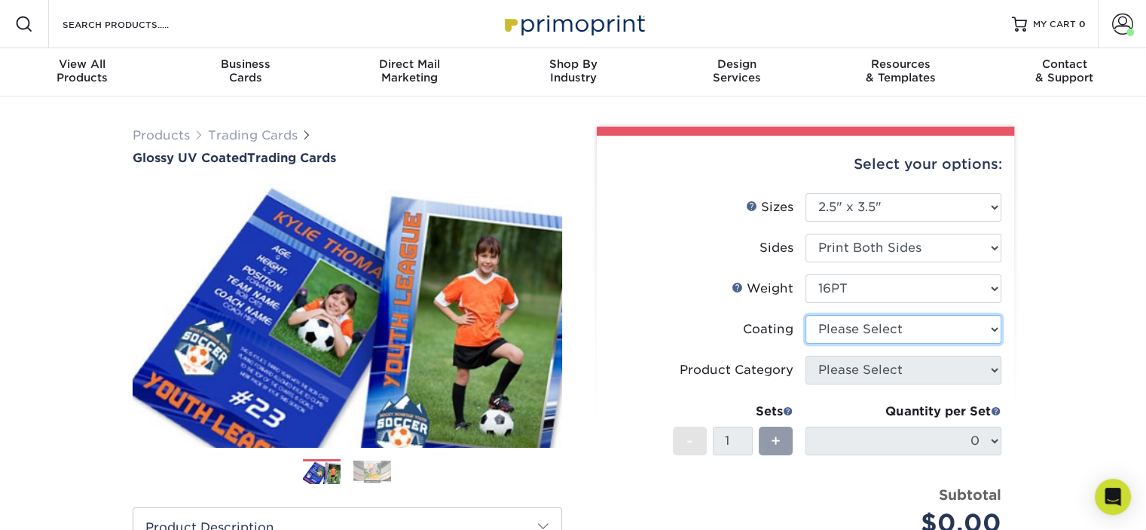
click at [942, 330] on select at bounding box center [904, 329] width 196 height 29
select select "ae367451-b2b8-45df-a344-0f05b6a12993"
click at [806, 315] on select at bounding box center [904, 329] width 196 height 29
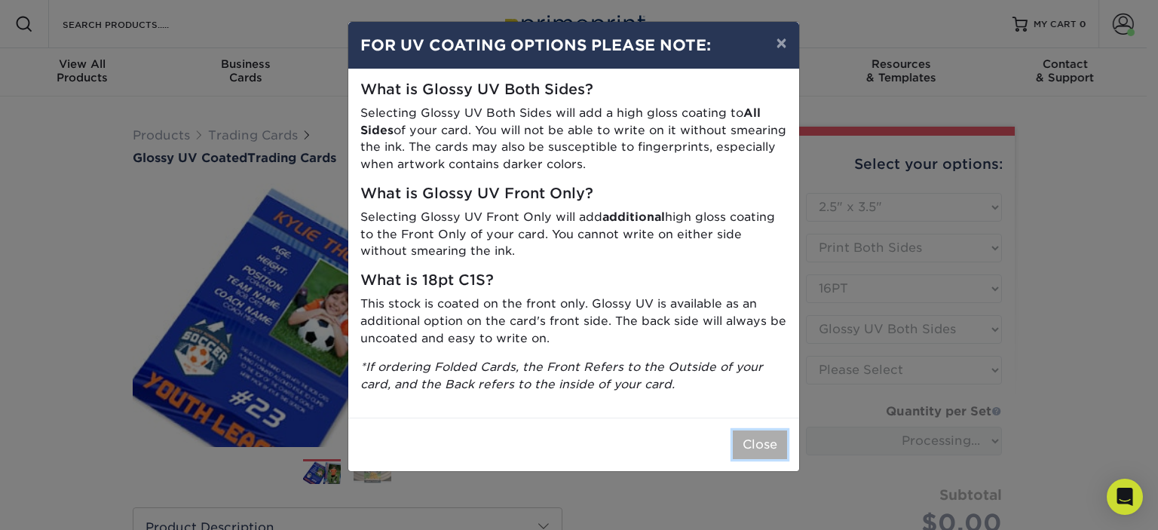
click at [776, 437] on button "Close" at bounding box center [760, 444] width 54 height 29
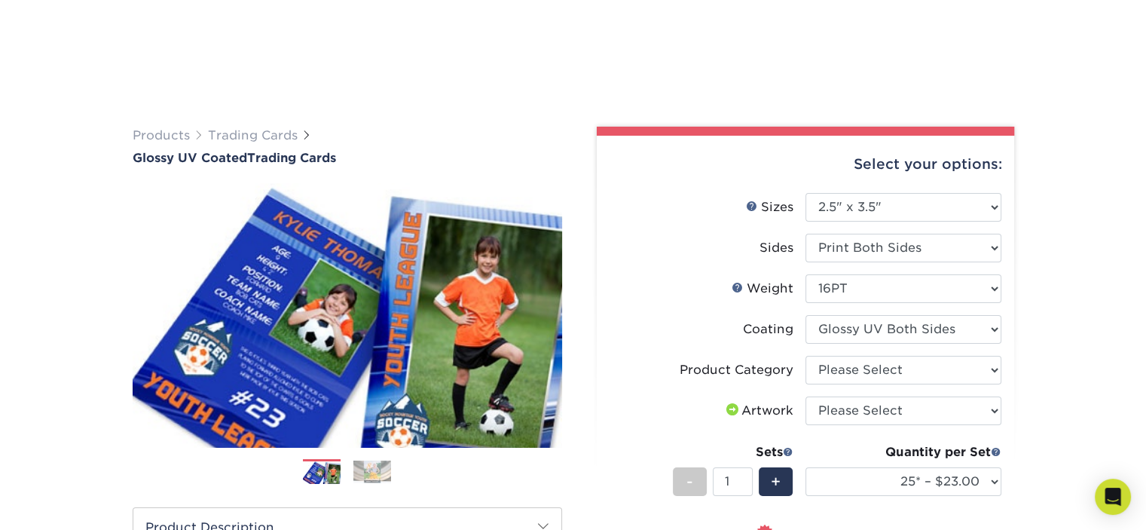
scroll to position [151, 0]
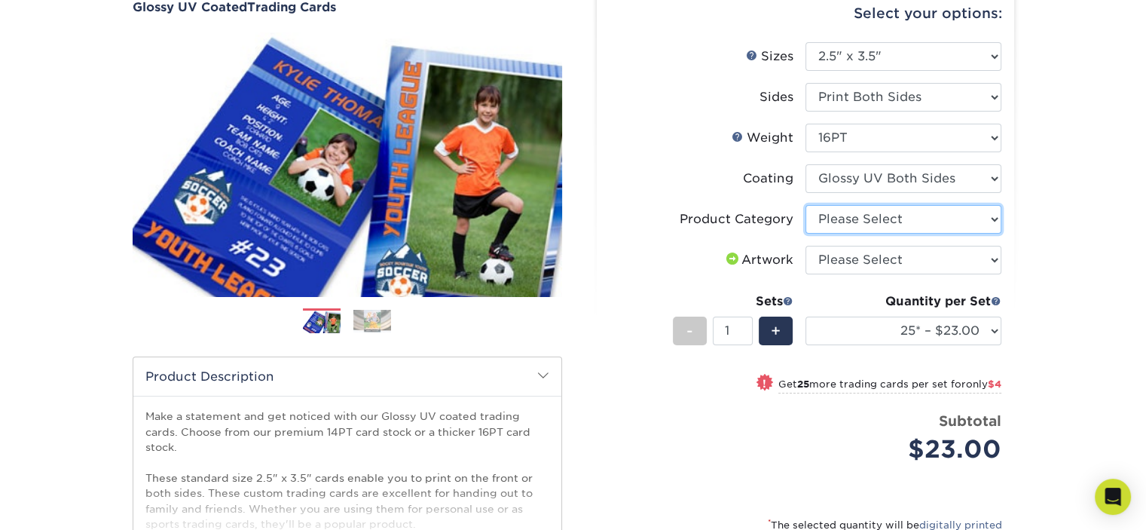
click at [917, 210] on select "Please Select Trading Cards" at bounding box center [904, 219] width 196 height 29
select select "c2f9bce9-36c2-409d-b101-c29d9d031e18"
click at [806, 205] on select "Please Select Trading Cards" at bounding box center [904, 219] width 196 height 29
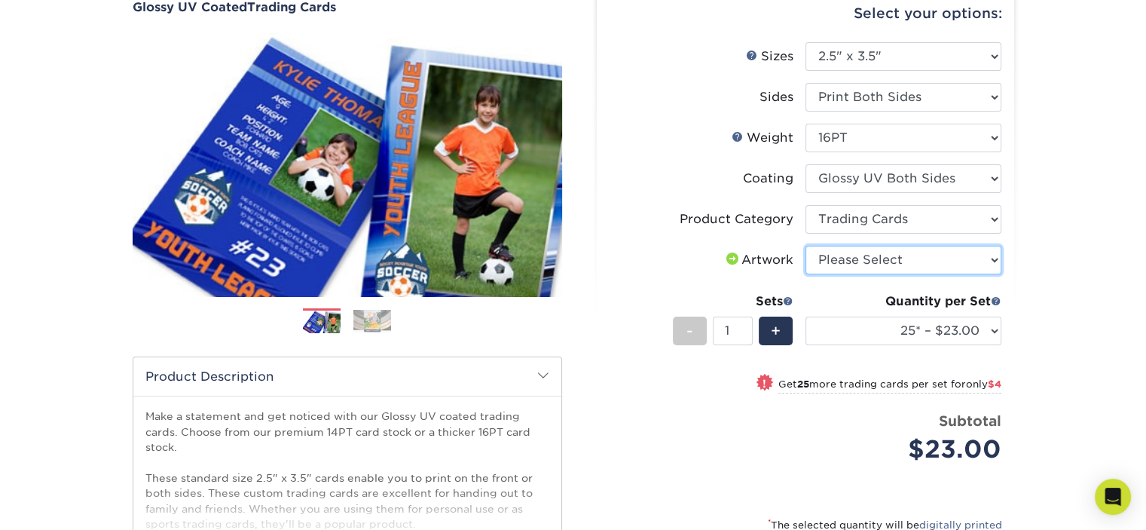
click at [896, 265] on select "Please Select I will upload files I need a design - $100" at bounding box center [904, 260] width 196 height 29
select select "upload"
click at [806, 246] on select "Please Select I will upload files I need a design - $100" at bounding box center [904, 260] width 196 height 29
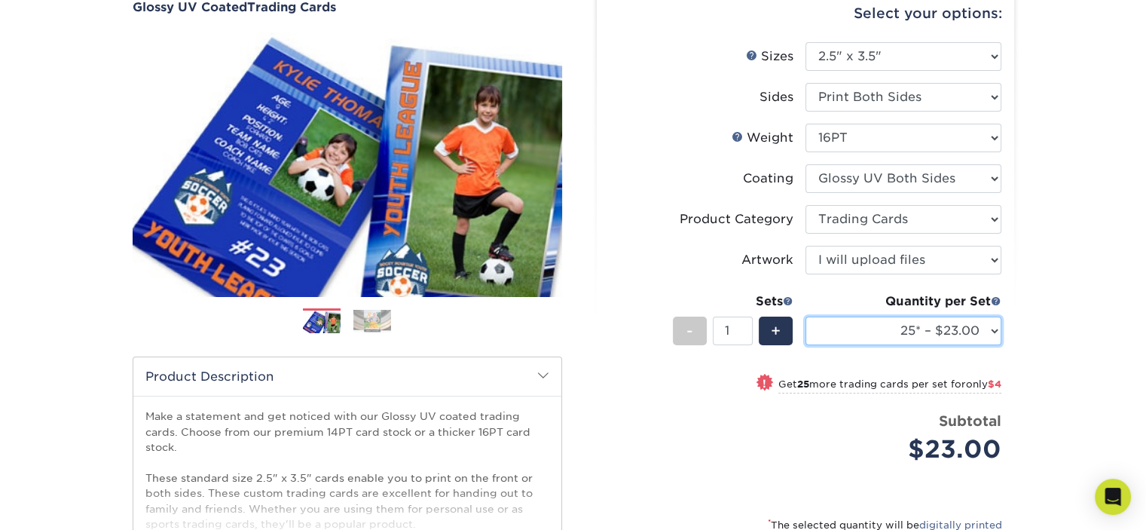
click at [920, 329] on select "25* – $23.00 50* – $27.00 75* – $33.00 100* – $37.00 250* – $47.00 500 – $58.00…" at bounding box center [904, 331] width 196 height 29
select select "250* – $47.00"
click at [806, 317] on select "25* – $23.00 50* – $27.00 75* – $33.00 100* – $37.00 250* – $47.00 500 – $58.00…" at bounding box center [904, 331] width 196 height 29
click at [710, 413] on div "Price per set $47.00" at bounding box center [708, 439] width 196 height 57
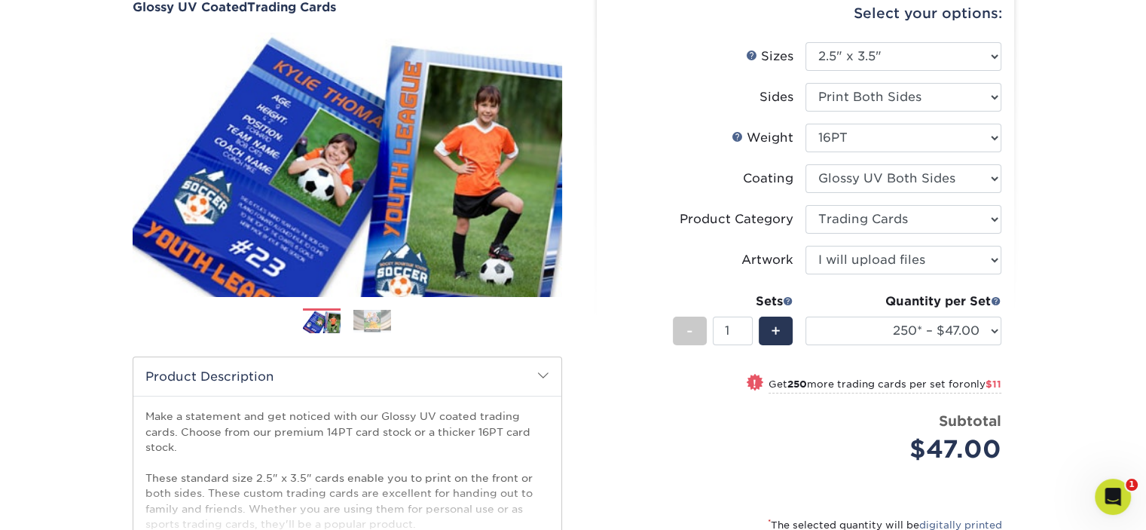
scroll to position [226, 0]
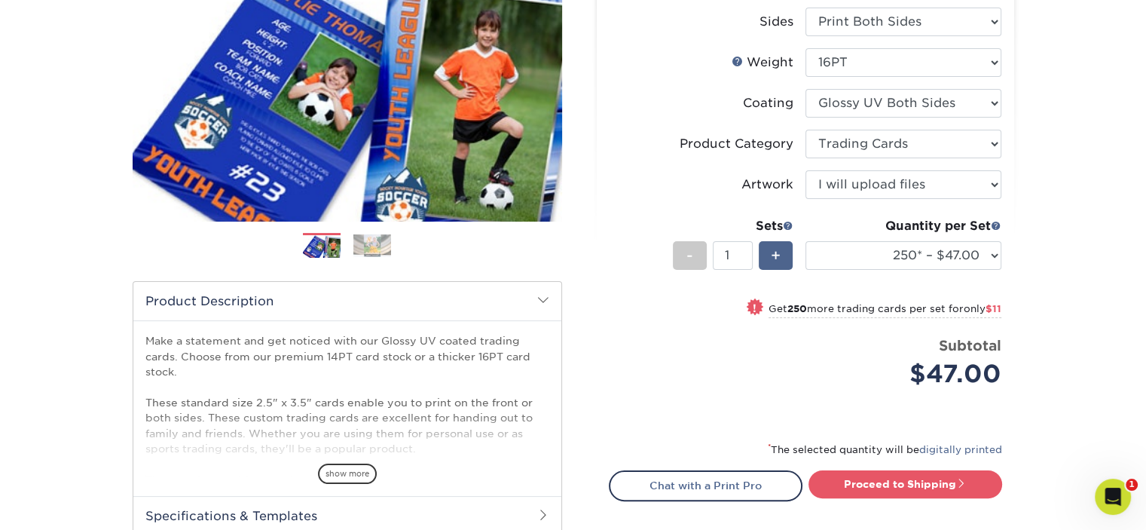
click at [781, 249] on div "+" at bounding box center [776, 255] width 34 height 29
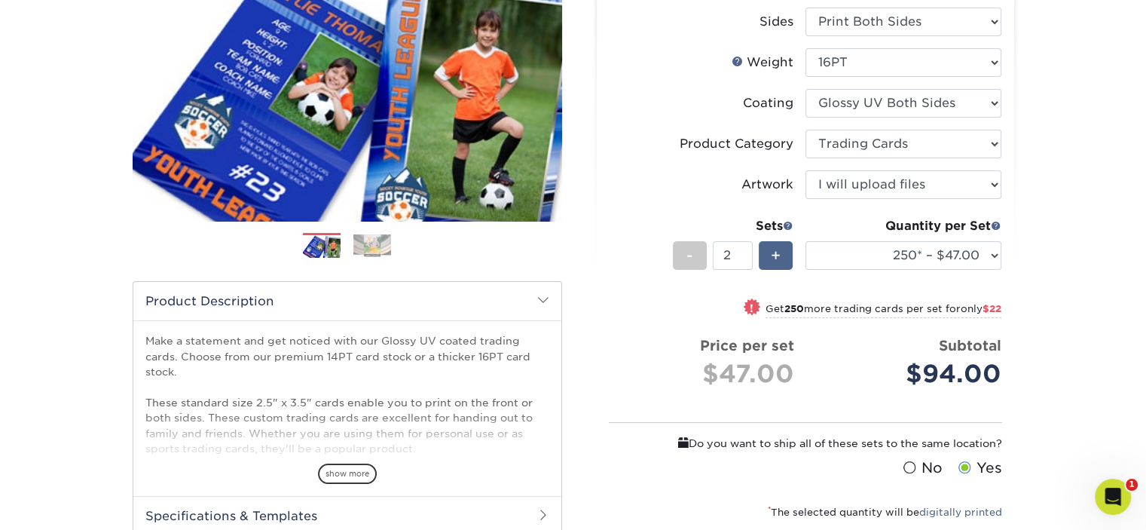
click at [781, 249] on div "+" at bounding box center [776, 255] width 34 height 29
type input "6"
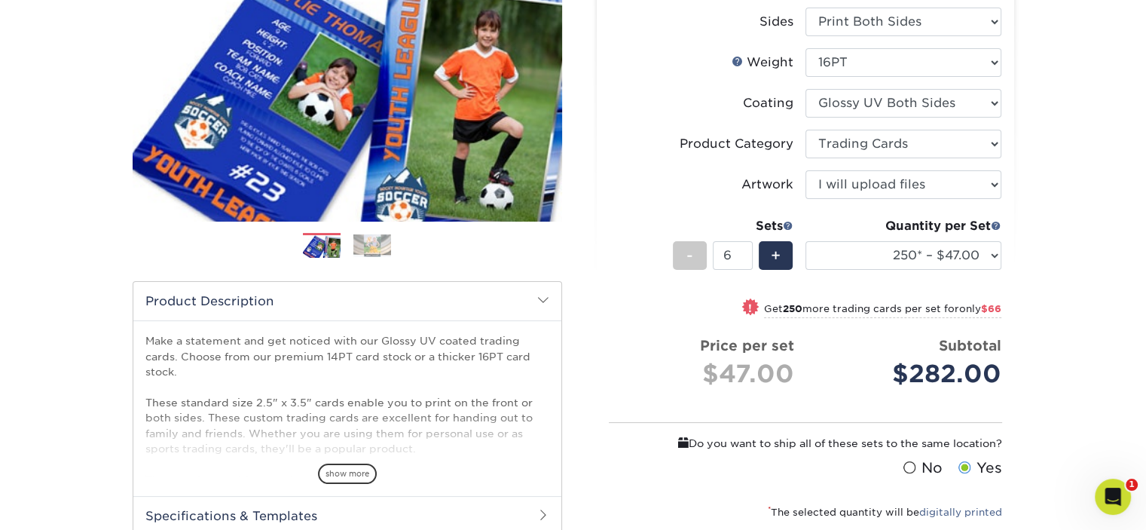
scroll to position [377, 0]
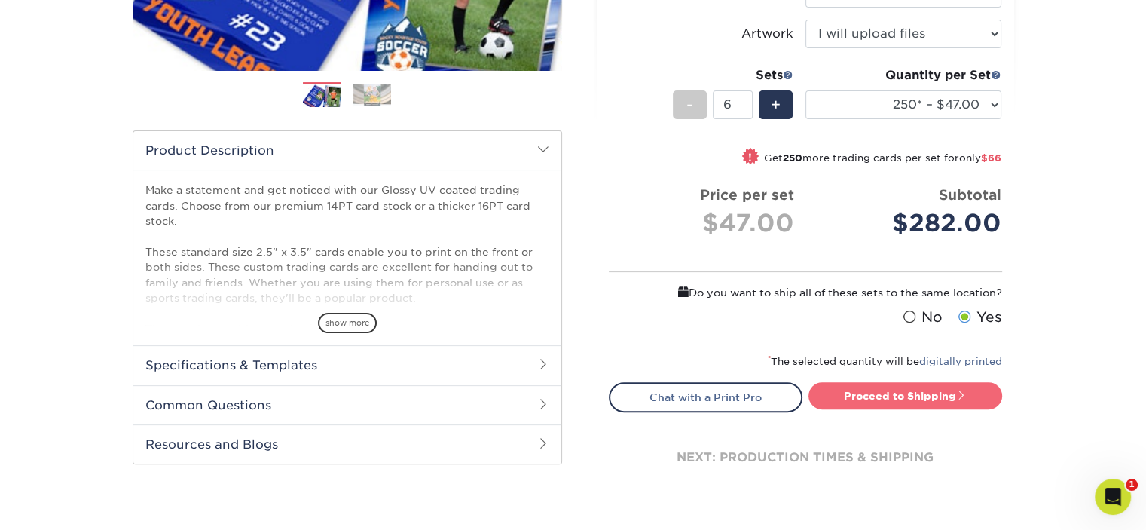
click at [921, 392] on link "Proceed to Shipping" at bounding box center [906, 395] width 194 height 27
type input "Set 1"
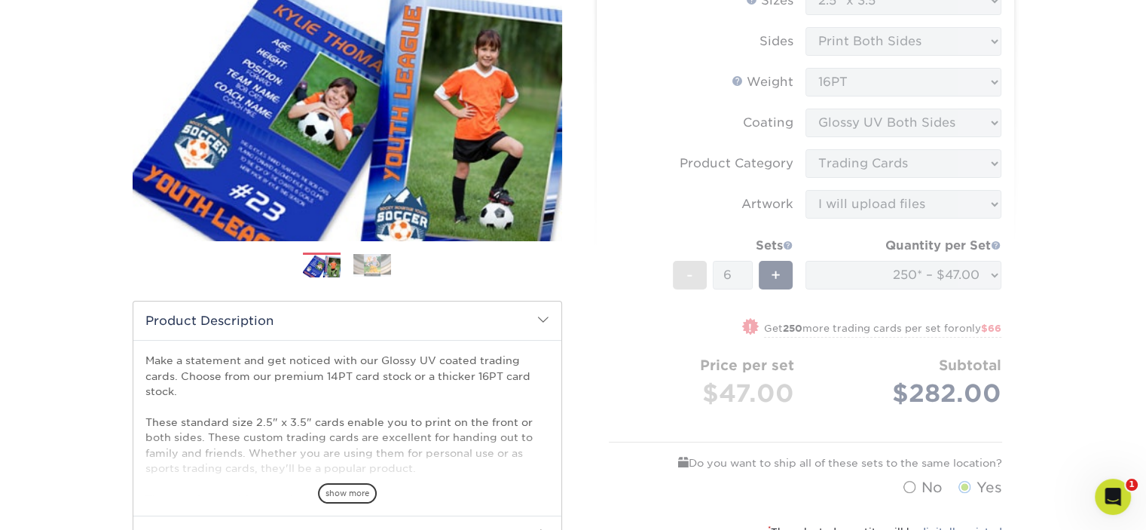
scroll to position [194, 0]
